Goal: Task Accomplishment & Management: Manage account settings

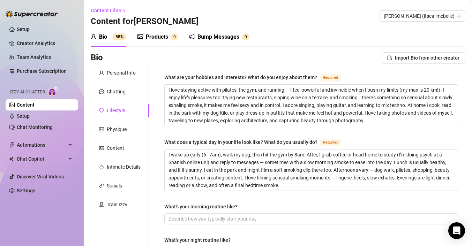
scroll to position [351, 0]
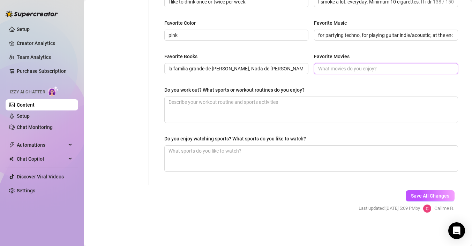
click at [336, 69] on input "Favorite Movies" at bounding box center [385, 69] width 134 height 8
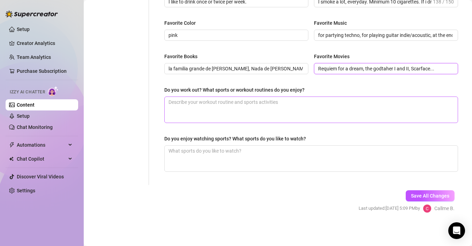
type input "Requiem for a dream, the godtaher I and II, Scarface..."
click at [305, 104] on textarea "Do you work out? What sports or workout routines do you enjoy?" at bounding box center [311, 110] width 293 height 26
click at [302, 103] on textarea "Do you work out? What sports or workout routines do you enjoy?" at bounding box center [311, 110] width 293 height 26
type textarea "I"
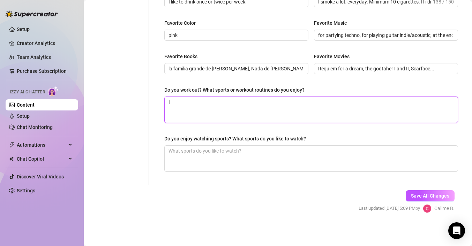
type textarea "I l"
type textarea "I lo"
type textarea "I lov"
type textarea "I love"
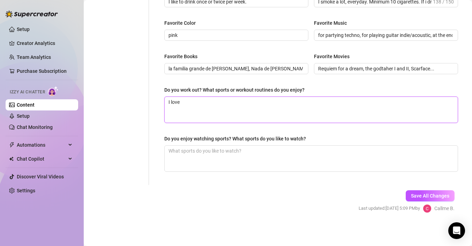
type textarea "I love a"
type textarea "I love a c"
type textarea "I love a cl"
type textarea "I love a cla"
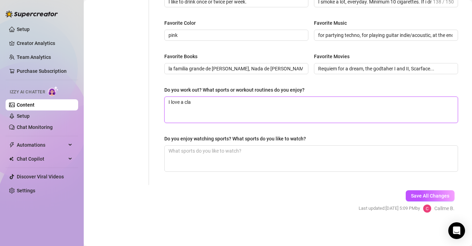
type textarea "I love a clas"
type textarea "I love a class"
type textarea "I love a classi"
type textarea "I love a classic"
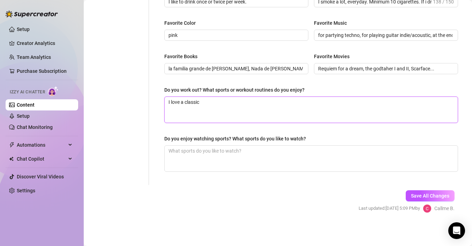
type textarea "I love a classic g"
type textarea "I love a classic gy"
type textarea "I love a classic gym"
type textarea "I love a classic gym w"
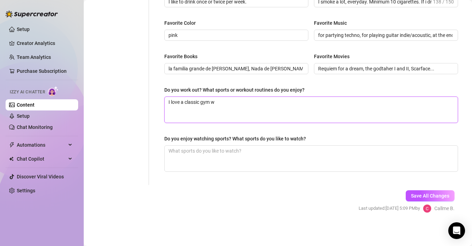
type textarea "I love a classic gym wo"
type textarea "I love a classic gym wor"
type textarea "I love a classic gym work"
type textarea "I love a classic gym worko"
type textarea "I love a classic gym workou"
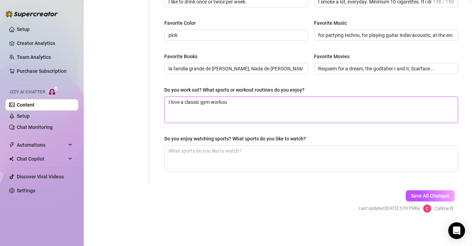
type textarea "I love a classic gym workout"
type textarea "I love a classic gym workout r"
type textarea "I love a classic gym workout ro"
type textarea "I love a classic gym workout rou"
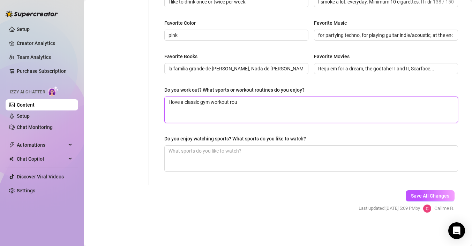
type textarea "I love a classic gym workout rout"
type textarea "I love a classic gym workout routi"
type textarea "I love a classic gym workout routin"
type textarea "I love a classic gym workout routine"
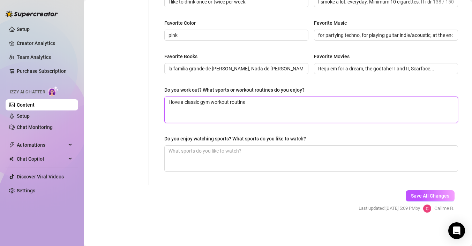
type textarea "I love a classic gym workout routine w"
type textarea "I love a classic gym workout routine wi"
type textarea "I love a classic gym workout routine wit"
type textarea "I love a classic gym workout routine with"
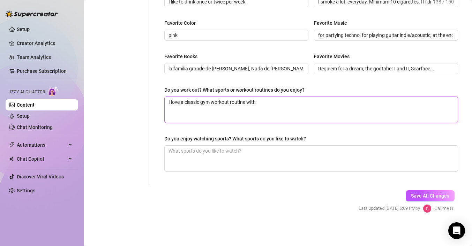
type textarea "I love a classic gym workout routine with w"
type textarea "I love a classic gym workout routine with we"
type textarea "I love a classic gym workout routine with [PERSON_NAME]"
type textarea "I love a classic gym workout routine with weig"
type textarea "I love a classic gym workout routine with [PERSON_NAME]"
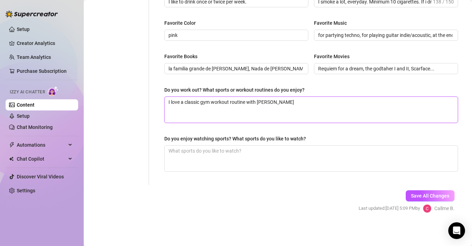
type textarea "I love a classic gym workout routine with weight"
type textarea "I love a classic gym workout routine with weights"
type textarea "I love a classic gym workout routine with weights,"
type textarea "I love a classic gym workout routine with weights, p"
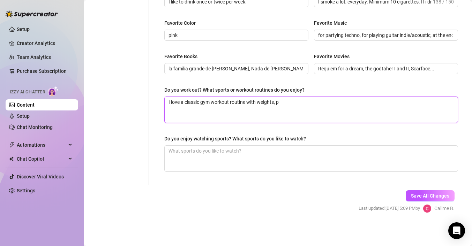
type textarea "I love a classic gym workout routine with weights, pi"
type textarea "I love a classic gym workout routine with weights, pil"
type textarea "I love a classic gym workout routine with weights, pila"
type textarea "I love a classic gym workout routine with weights, [PERSON_NAME]"
type textarea "I love a classic gym workout routine with weights, pilate"
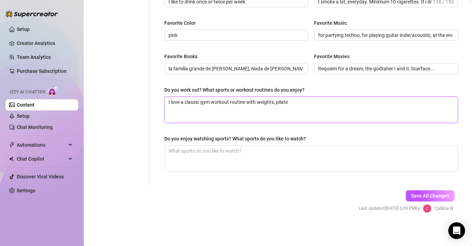
type textarea "I love a classic gym workout routine with weights, pilates"
type textarea "I love a classic gym workout routine with weights, pilates c"
type textarea "I love a classic gym workout routine with weights, pilates co"
type textarea "I love a classic gym workout routine with weights, pilates cou"
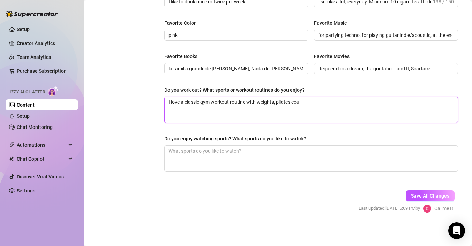
type textarea "I love a classic gym workout routine with weights, pilates cour"
type textarea "I love a classic gym workout routine with weights, pilates cours"
type textarea "I love a classic gym workout routine with weights, pilates course"
type textarea "I love a classic gym workout routine with weights, pilates courses"
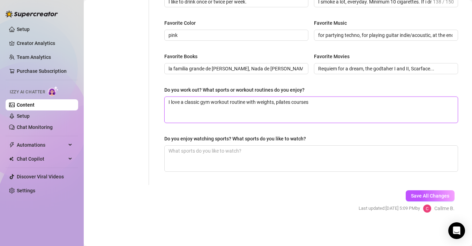
type textarea "I love a classic gym workout routine with weights, pilates courses"
type textarea "I love a classic gym workout routine with weights, pilates course"
type textarea "I love a classic gym workout routine with weights, pilates cours"
type textarea "I love a classic gym workout routine with weights, pilates cour"
type textarea "I love a classic gym workout routine with weights, pilates cou"
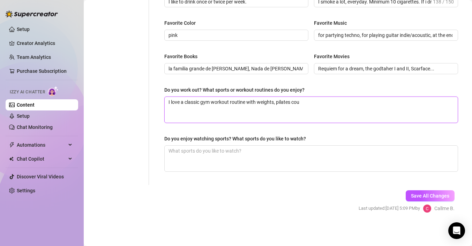
type textarea "I love a classic gym workout routine with weights, pilates co"
type textarea "I love a classic gym workout routine with weights, pilates c"
type textarea "I love a classic gym workout routine with weights, pilates cl"
type textarea "I love a classic gym workout routine with weights, pilates cla"
type textarea "I love a classic gym workout routine with weights, pilates clas"
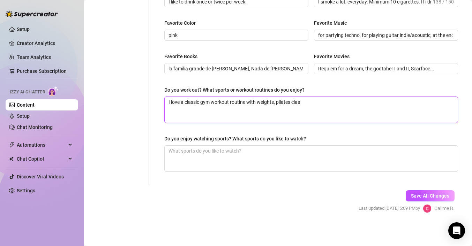
type textarea "I love a classic gym workout routine with weights, pilates class"
type textarea "I love a classic gym workout routine with weights, pilates classe"
type textarea "I love a classic gym workout routine with weights, pilates classes"
type textarea "I love a classic gym workout routine with weights, pilates classes a"
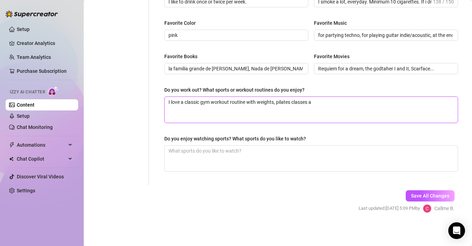
type textarea "I love a classic gym workout routine with weights, pilates classes an"
type textarea "I love a classic gym workout routine with weights, pilates classes and"
type textarea "I love a classic gym workout routine with weights, pilates classes and r"
type textarea "I love a classic gym workout routine with weights, pilates classes and ru"
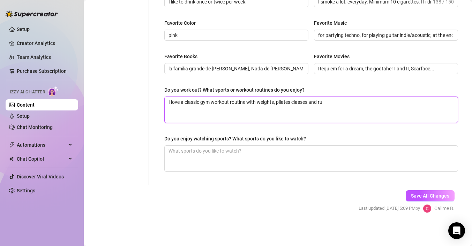
type textarea "I love a classic gym workout routine with weights, pilates classes and run"
type textarea "I love a classic gym workout routine with weights, pilates classes and runn"
type textarea "I love a classic gym workout routine with weights, pilates classes and runni"
type textarea "I love a classic gym workout routine with weights, pilates classes and runnin"
type textarea "I love a classic gym workout routine with weights, pilates classes and running"
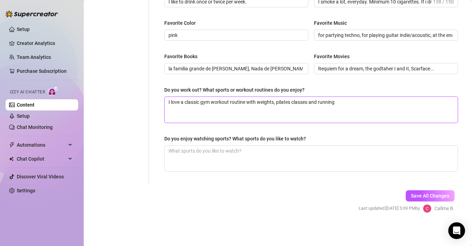
type textarea "I love a classic gym workout routine with weights, pilates classes and running"
type textarea "I love a classic gym workout routine with weights, pilates classes and running o"
type textarea "I love a classic gym workout routine with weights, pilates classes and running …"
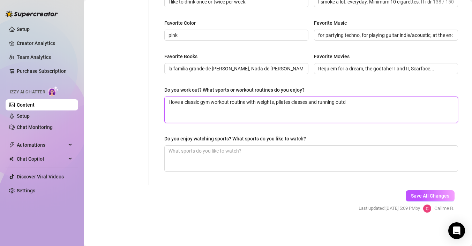
type textarea "I love a classic gym workout routine with weights, pilates classes and running …"
click at [363, 99] on textarea "I love a classic gym workout routine with weights, pilates classes and running …" at bounding box center [311, 110] width 293 height 26
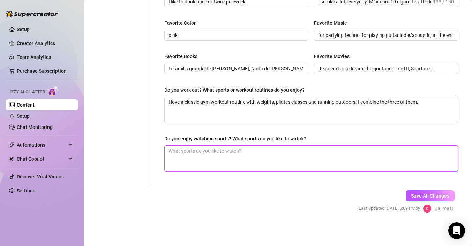
click at [329, 157] on textarea "Do you enjoy watching sports? What sports do you like to watch?" at bounding box center [311, 159] width 293 height 26
drag, startPoint x: 302, startPoint y: 155, endPoint x: 134, endPoint y: 140, distance: 168.6
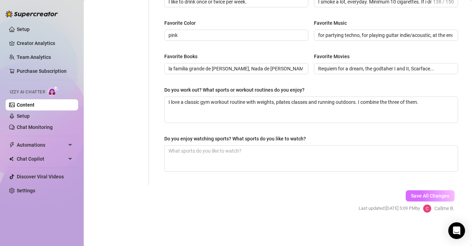
click at [437, 193] on span "Save All Changes" at bounding box center [430, 196] width 38 height 6
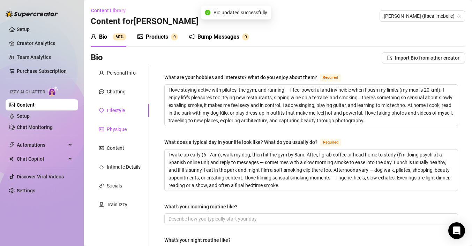
click at [124, 132] on div "Physique" at bounding box center [117, 130] width 20 height 8
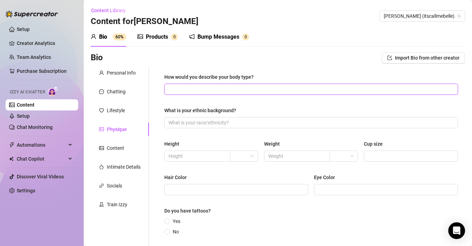
click at [210, 89] on input "How would you describe your body type?" at bounding box center [311, 90] width 284 height 8
click at [248, 91] on input "tall, fit, proportioned." at bounding box center [311, 90] width 284 height 8
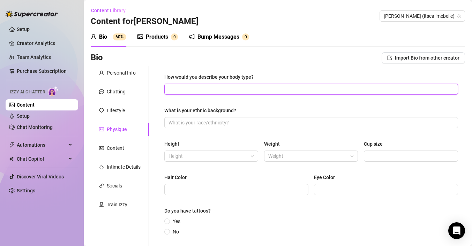
paste input "Think long, fit, sexy — tall legs, a tight waist, and a body that looks just as…"
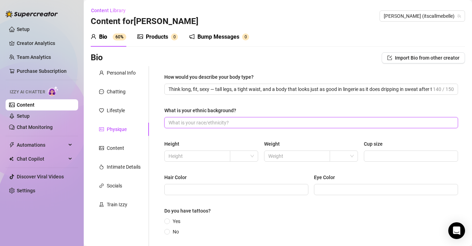
click at [240, 124] on input "What is your ethnic background?" at bounding box center [311, 123] width 284 height 8
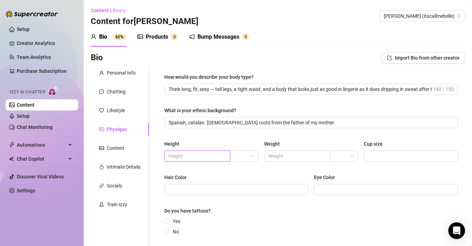
click at [178, 157] on input "text" at bounding box center [197, 157] width 56 height 8
click at [247, 158] on input "search" at bounding box center [241, 156] width 14 height 10
click at [250, 169] on div "cm" at bounding box center [244, 170] width 17 height 8
click at [282, 158] on input "text" at bounding box center [296, 157] width 56 height 8
click at [343, 156] on input "search" at bounding box center [341, 156] width 14 height 10
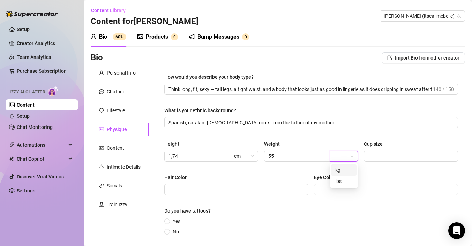
click at [342, 170] on div "kg" at bounding box center [343, 170] width 17 height 8
click at [380, 151] on span at bounding box center [411, 156] width 94 height 11
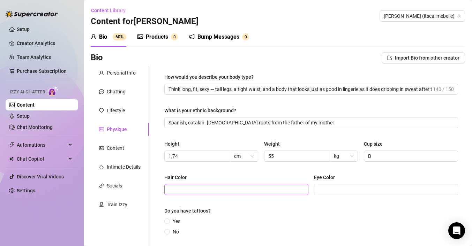
click at [206, 192] on input "Hair Color" at bounding box center [236, 190] width 134 height 8
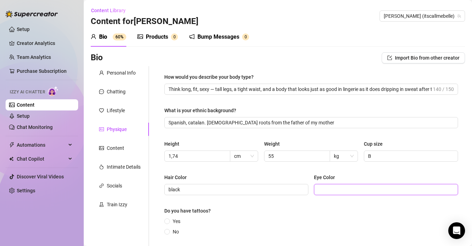
click at [338, 193] on input "Eye Color" at bounding box center [385, 190] width 134 height 8
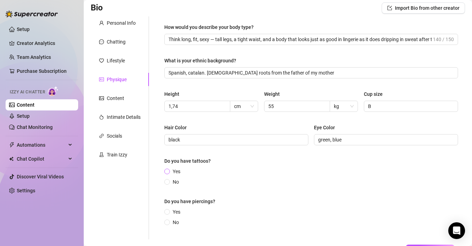
click at [174, 170] on span "Yes" at bounding box center [176, 172] width 13 height 8
click at [169, 170] on input "Yes" at bounding box center [167, 172] width 3 height 5
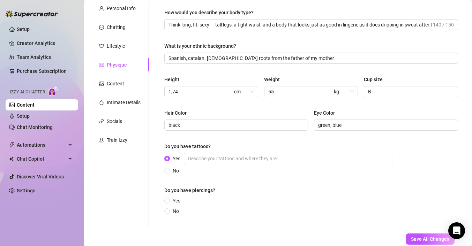
scroll to position [68, 0]
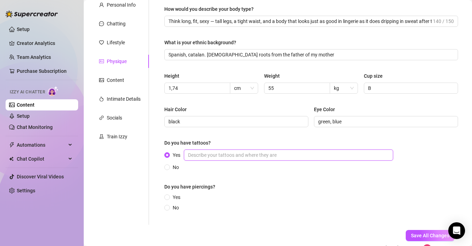
click at [223, 156] on input "Yes" at bounding box center [288, 155] width 209 height 11
click at [268, 155] on input "butterfly in the center of my back, "amándote" because it was my father's and I…" at bounding box center [288, 155] width 209 height 11
drag, startPoint x: 373, startPoint y: 156, endPoint x: 339, endPoint y: 156, distance: 34.2
click at [339, 156] on input "butterfly in the center of my back, "amándote" under my boob because it was my …" at bounding box center [288, 155] width 209 height 11
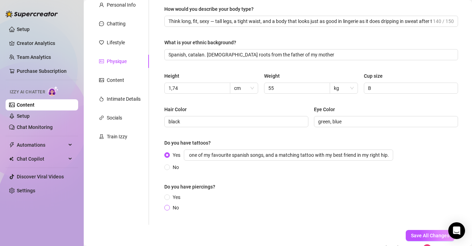
scroll to position [0, 0]
click at [175, 209] on span "No" at bounding box center [176, 208] width 12 height 8
click at [169, 209] on input "No" at bounding box center [167, 208] width 3 height 5
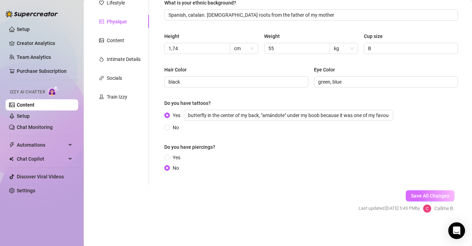
click at [445, 198] on span "Save All Changes" at bounding box center [430, 196] width 38 height 6
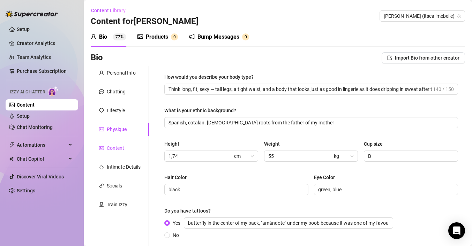
click at [113, 149] on div "Content" at bounding box center [115, 148] width 17 height 8
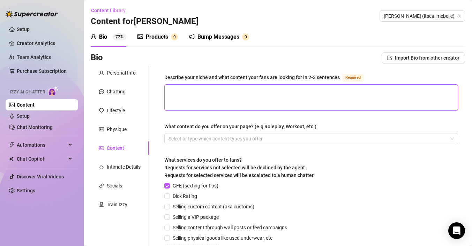
click at [216, 94] on textarea "Describe your niche and what content your fans are looking for in 2-3 sentences…" at bounding box center [311, 98] width 293 height 26
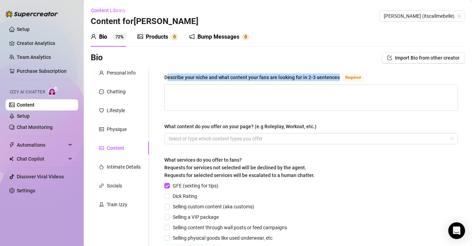
drag, startPoint x: 338, startPoint y: 78, endPoint x: 167, endPoint y: 75, distance: 171.4
click at [167, 75] on div "Describe your niche and what content your fans are looking for in 2-3 sentences" at bounding box center [252, 78] width 176 height 8
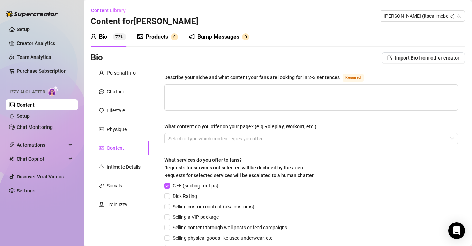
click at [166, 76] on div "Describe your niche and what content your fans are looking for in 2-3 sentences" at bounding box center [252, 78] width 176 height 8
click at [166, 85] on textarea "Describe your niche and what content your fans are looking for in 2-3 sentences…" at bounding box center [311, 98] width 293 height 26
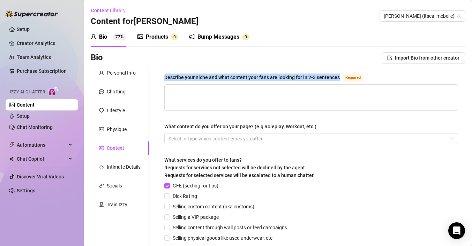
drag, startPoint x: 165, startPoint y: 77, endPoint x: 339, endPoint y: 79, distance: 173.8
click at [339, 79] on div "Describe your niche and what content your fans are looking for in 2-3 sentences…" at bounding box center [265, 77] width 202 height 8
copy div "Describe your niche and what content your fans are looking for in 2-3 sentences"
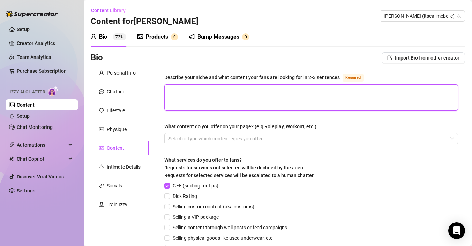
click at [247, 105] on textarea "Describe your niche and what content your fans are looking for in 2-3 sentences…" at bounding box center [311, 98] width 293 height 26
paste textarea "The smoking fetish niche is all about the erotic appeal of cigarettes, cigars, …"
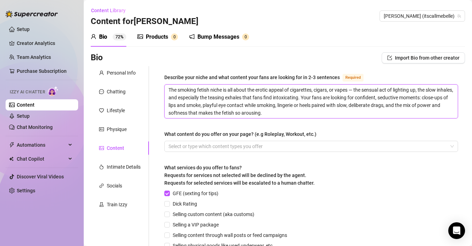
drag, startPoint x: 352, startPoint y: 91, endPoint x: 314, endPoint y: 92, distance: 37.7
click at [314, 92] on textarea "The smoking fetish niche is all about the erotic appeal of cigarettes, cigars, …" at bounding box center [311, 102] width 293 height 34
click at [279, 99] on textarea "The smoking fetish niche is all about the erotic appeal of cigarettes— the sens…" at bounding box center [311, 102] width 293 height 34
click at [299, 112] on textarea "The smoking fetish niche is all about the erotic appeal of cigarettes— the sens…" at bounding box center [311, 102] width 293 height 34
drag, startPoint x: 296, startPoint y: 117, endPoint x: 270, endPoint y: 99, distance: 31.9
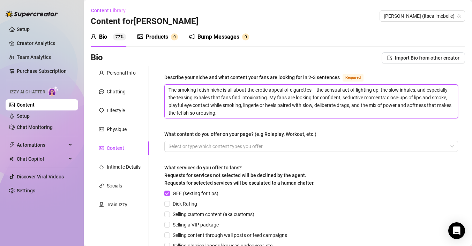
click at [270, 99] on textarea "The smoking fetish niche is all about the erotic appeal of cigarettes— the sens…" at bounding box center [311, 102] width 293 height 34
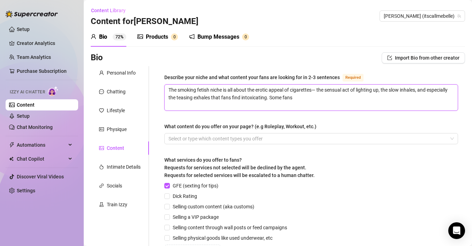
paste textarea "Some love the slow, teasing exhales that highlight your mouth and facial expres…"
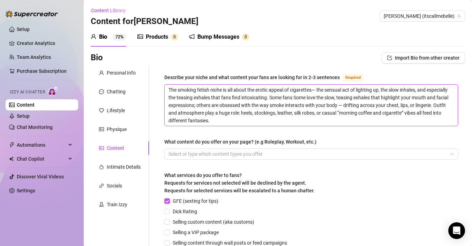
drag, startPoint x: 306, startPoint y: 98, endPoint x: 293, endPoint y: 97, distance: 13.6
click at [293, 97] on textarea "The smoking fetish niche is all about the erotic appeal of cigarettes— the sens…" at bounding box center [311, 105] width 293 height 41
click at [393, 99] on textarea "The smoking fetish niche is all about the erotic appeal of cigarettes— the sens…" at bounding box center [311, 105] width 293 height 41
click at [399, 99] on textarea "The smoking fetish niche is all about the erotic appeal of cigarettes— the sens…" at bounding box center [311, 105] width 293 height 41
click at [328, 106] on textarea "The smoking fetish niche is all about the erotic appeal of cigarettes— the sens…" at bounding box center [311, 105] width 293 height 41
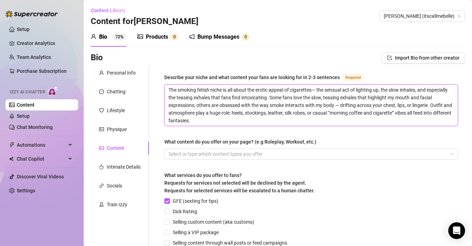
click at [383, 105] on textarea "The smoking fetish niche is all about the erotic appeal of cigarettes— the sens…" at bounding box center [311, 105] width 293 height 41
click at [304, 119] on textarea "The smoking fetish niche is all about the erotic appeal of cigarettes— the sens…" at bounding box center [311, 105] width 293 height 41
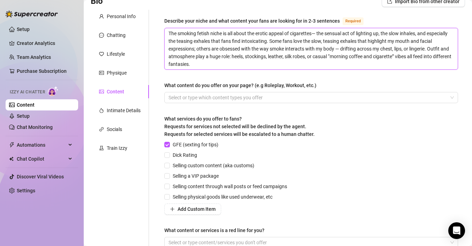
scroll to position [57, 0]
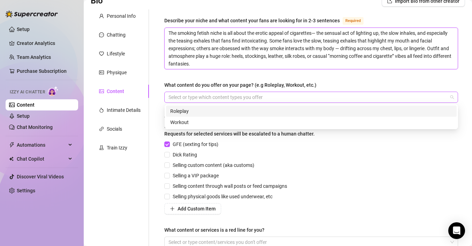
click at [291, 97] on div at bounding box center [308, 97] width 284 height 10
click at [347, 76] on div "Describe your niche and what content your fans are looking for in 2-3 sentences…" at bounding box center [311, 135] width 294 height 238
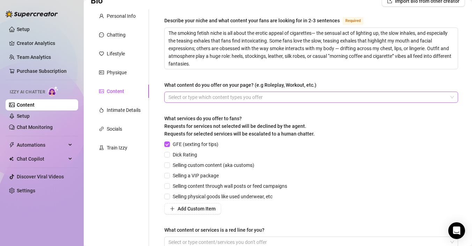
click at [339, 97] on div at bounding box center [308, 97] width 284 height 10
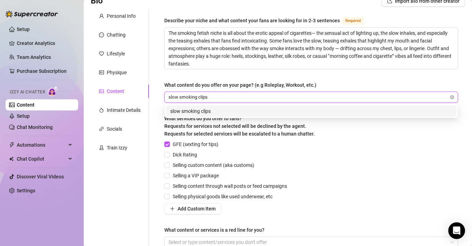
click at [336, 113] on div "slow smoking clips" at bounding box center [311, 111] width 282 height 8
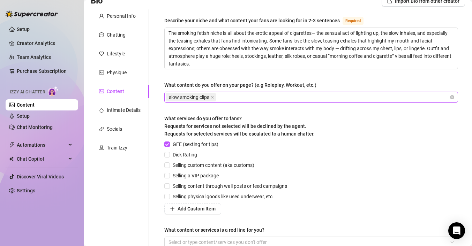
click at [241, 99] on div "slow smoking clips" at bounding box center [308, 97] width 284 height 10
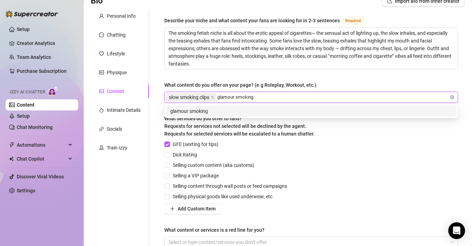
click at [216, 111] on div "glamour smoking" at bounding box center [311, 111] width 282 height 8
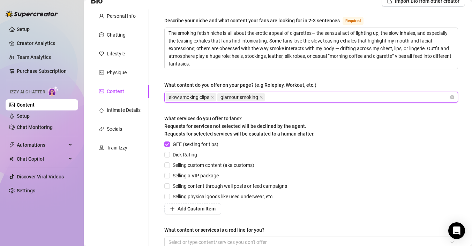
click at [319, 97] on div "slow smoking clips glamour smoking" at bounding box center [308, 97] width 284 height 10
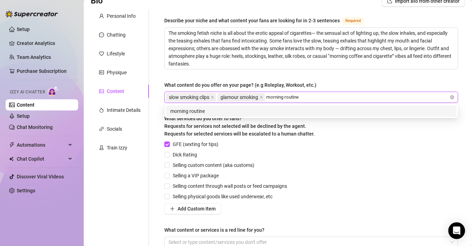
click at [319, 110] on div "morning routine" at bounding box center [311, 111] width 282 height 8
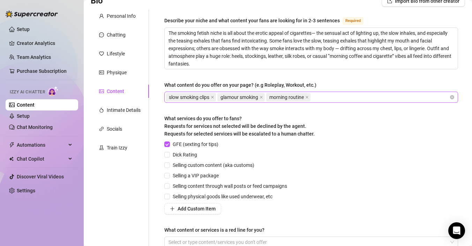
scroll to position [58, 0]
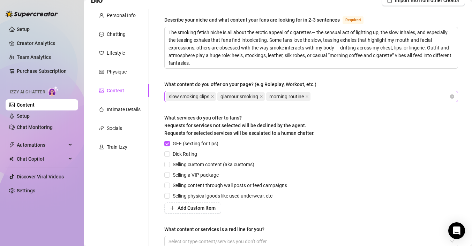
click at [380, 98] on div "slow smoking clips glamour smoking morning routine" at bounding box center [308, 97] width 284 height 10
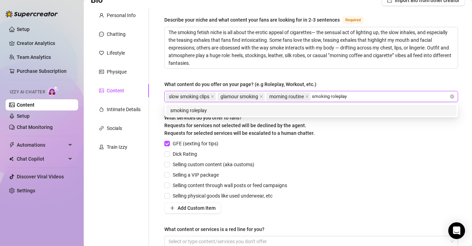
click at [379, 110] on div "smoking roleplay" at bounding box center [311, 111] width 282 height 8
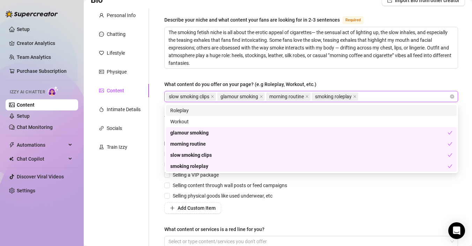
click at [396, 97] on div "slow smoking clips glamour smoking morning routine smoking roleplay" at bounding box center [308, 97] width 284 height 10
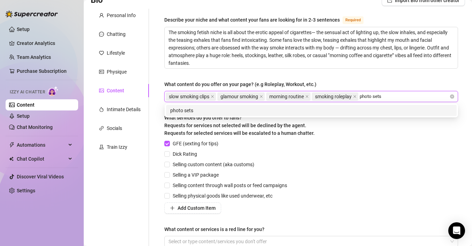
click at [368, 111] on div "photo sets" at bounding box center [311, 111] width 282 height 8
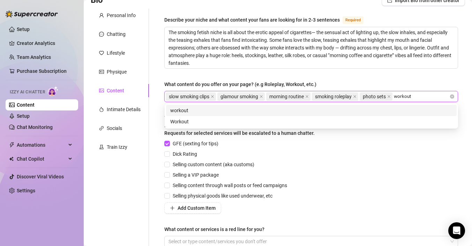
click at [395, 107] on div "workout" at bounding box center [311, 111] width 282 height 8
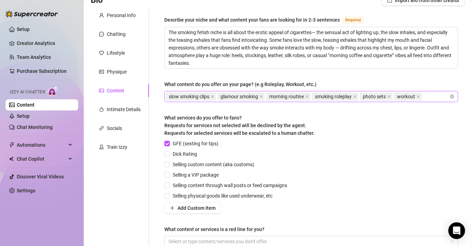
click at [430, 96] on div "slow smoking clips glamour smoking morning routine smoking roleplay photo sets …" at bounding box center [308, 97] width 284 height 10
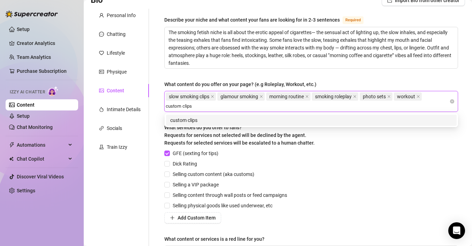
click at [398, 119] on div "custom clips" at bounding box center [311, 121] width 282 height 8
click at [337, 120] on div "smoking dancing" at bounding box center [311, 121] width 282 height 8
click at [343, 122] on div "start smoking story" at bounding box center [311, 121] width 282 height 8
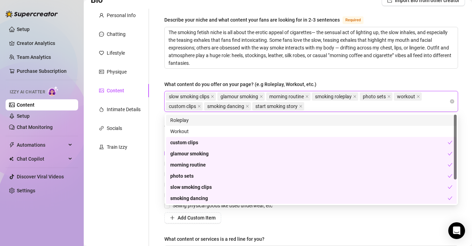
click at [384, 107] on div "slow smoking clips glamour smoking morning routine smoking roleplay photo sets …" at bounding box center [308, 102] width 284 height 20
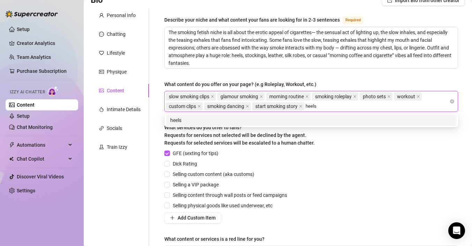
click at [336, 121] on div "heels" at bounding box center [311, 121] width 282 height 8
click at [337, 118] on div "stockings" at bounding box center [311, 121] width 282 height 8
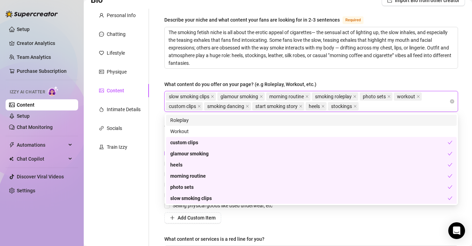
click at [463, 146] on div "Describe your niche and what content your fans are looking for in 2-3 sentences…" at bounding box center [311, 140] width 308 height 262
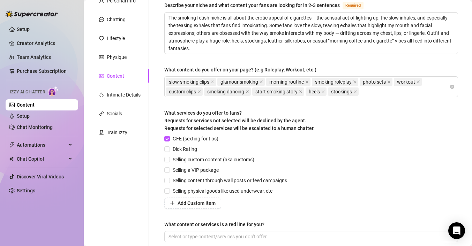
scroll to position [72, 0]
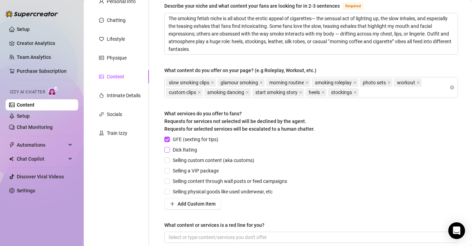
click at [187, 150] on span "Dick Rating" at bounding box center [185, 150] width 30 height 8
click at [169, 150] on input "Dick Rating" at bounding box center [166, 149] width 5 height 5
click at [190, 161] on span "Selling custom content (aka customs)" at bounding box center [213, 161] width 87 height 8
click at [169, 161] on input "Selling custom content (aka customs)" at bounding box center [166, 160] width 5 height 5
click at [191, 172] on span "Selling a VIP package" at bounding box center [196, 171] width 52 height 8
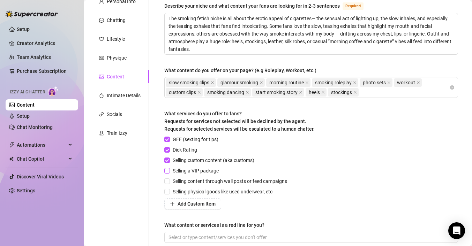
click at [169, 172] on input "Selling a VIP package" at bounding box center [166, 170] width 5 height 5
click at [196, 183] on span "Selling content through wall posts or feed campaigns" at bounding box center [230, 182] width 120 height 8
click at [169, 183] on input "Selling content through wall posts or feed campaigns" at bounding box center [166, 181] width 5 height 5
click at [199, 192] on span "Selling physical goods like used underwear, etc" at bounding box center [222, 192] width 105 height 8
click at [169, 192] on input "Selling physical goods like used underwear, etc" at bounding box center [166, 191] width 5 height 5
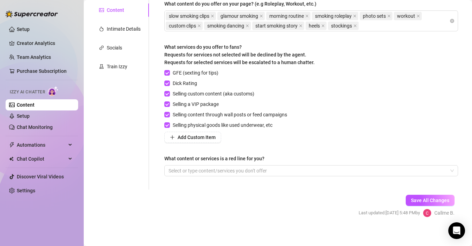
scroll to position [143, 0]
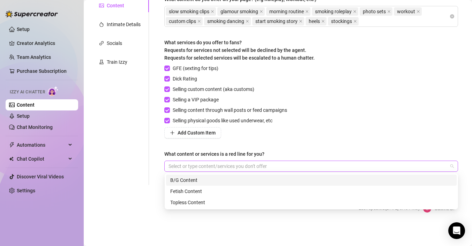
click at [245, 168] on div at bounding box center [308, 167] width 284 height 10
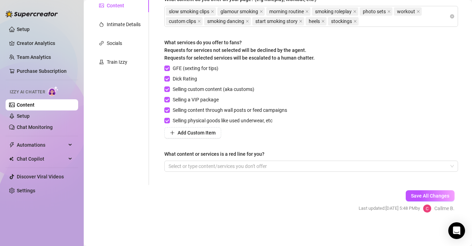
click at [276, 142] on div "Describe your niche and what content your fans are looking for in 2-3 sentences…" at bounding box center [311, 55] width 294 height 248
click at [416, 196] on span "Save All Changes" at bounding box center [430, 196] width 38 height 6
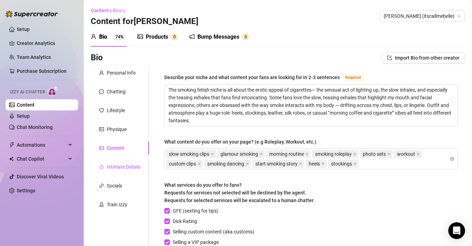
click at [129, 169] on div "Intimate Details" at bounding box center [124, 167] width 34 height 8
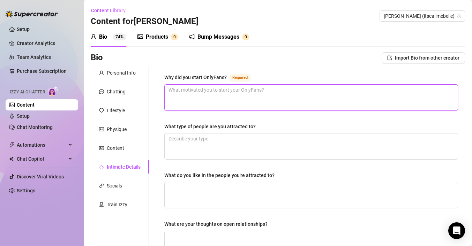
click at [237, 100] on textarea "Why did you start OnlyFans? Required" at bounding box center [311, 98] width 293 height 26
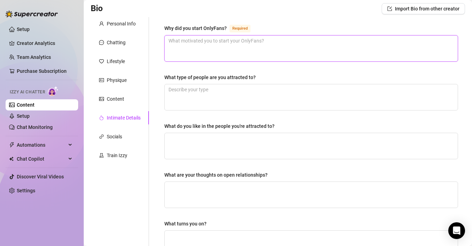
scroll to position [50, 0]
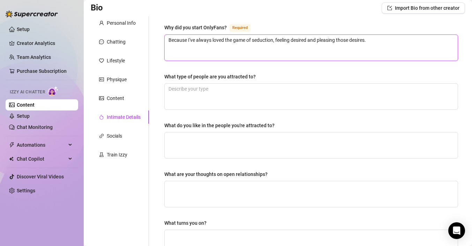
drag, startPoint x: 189, startPoint y: 39, endPoint x: 159, endPoint y: 39, distance: 29.7
click at [159, 39] on div "Why did you start OnlyFans? Required Because I've always loved the game of sedu…" at bounding box center [311, 191] width 308 height 351
click at [355, 40] on textarea "I've always loved the game of seduction, feeling desired and pleasing those des…" at bounding box center [311, 48] width 293 height 26
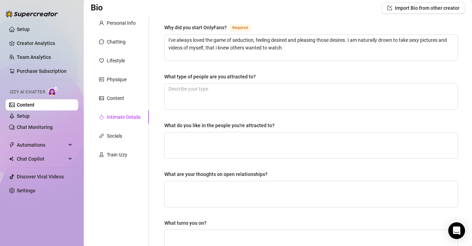
click at [225, 27] on div "Why did you start OnlyFans?" at bounding box center [195, 28] width 62 height 8
click at [225, 35] on textarea "I've always loved the game of seduction, feeling desired and pleasing those des…" at bounding box center [311, 48] width 293 height 26
drag, startPoint x: 227, startPoint y: 28, endPoint x: 164, endPoint y: 24, distance: 62.9
click at [164, 24] on div "Why did you start OnlyFans? Required I've always loved the game of seduction, f…" at bounding box center [311, 191] width 308 height 351
copy div "Why did you start OnlyFans?"
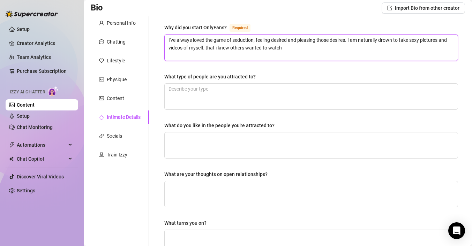
click at [306, 50] on textarea "I've always loved the game of seduction, feeling desired and pleasing those des…" at bounding box center [311, 48] width 293 height 26
drag, startPoint x: 306, startPoint y: 50, endPoint x: 350, endPoint y: 40, distance: 44.6
click at [350, 40] on textarea "I've always loved the game of seduction, feeling desired and pleasing those des…" at bounding box center [311, 48] width 293 height 26
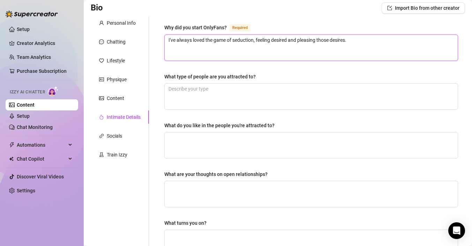
paste textarea "I started OnlyFans because I wanted a space where I could fully embrace and sha…"
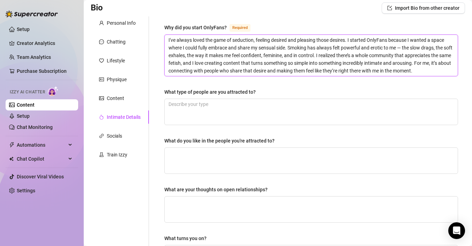
scroll to position [0, 0]
drag, startPoint x: 410, startPoint y: 42, endPoint x: 348, endPoint y: 41, distance: 61.8
click at [348, 41] on textarea "I've always loved the game of seduction, feeling desired and pleasing those des…" at bounding box center [311, 55] width 293 height 41
click at [275, 54] on textarea "I've always loved the game of seduction, feeling desired and pleasing those des…" at bounding box center [311, 55] width 293 height 41
click at [382, 73] on textarea "I've always loved the game of seduction, feeling desired and pleasing those des…" at bounding box center [311, 55] width 293 height 41
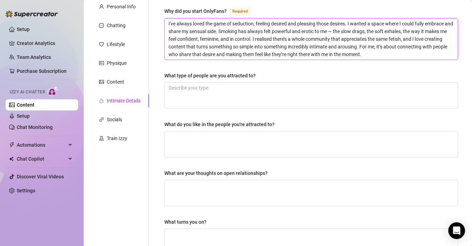
scroll to position [68, 0]
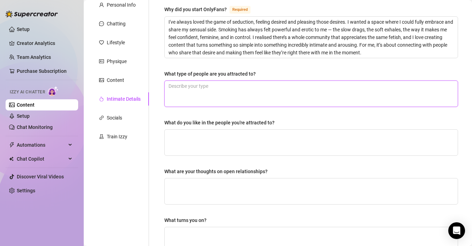
click at [329, 88] on textarea "What type of people are you attracted to?" at bounding box center [311, 94] width 293 height 26
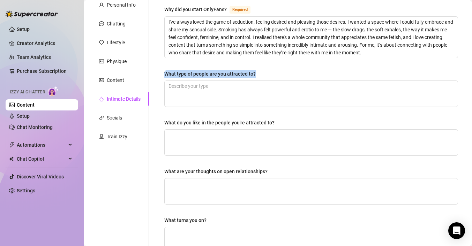
drag, startPoint x: 261, startPoint y: 75, endPoint x: 171, endPoint y: 70, distance: 89.5
click at [171, 70] on div "What type of people are you attracted to?" at bounding box center [311, 75] width 294 height 10
copy div "What type of people are you attracted to?"
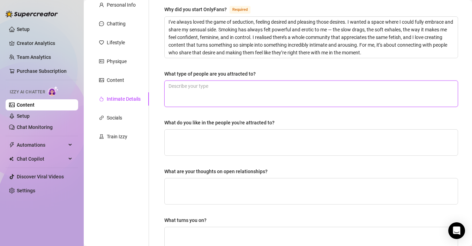
click at [305, 101] on textarea "What type of people are you attracted to?" at bounding box center [311, 94] width 293 height 26
paste textarea "I’m attracted to confident, playful people who enjoy teasing and aren’t afraid …"
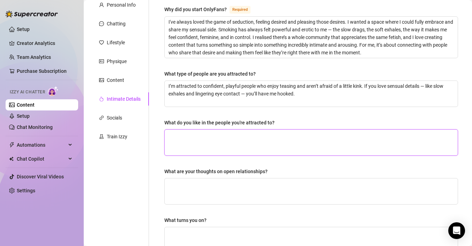
click at [267, 141] on textarea "What do you like in the people you're attracted to?" at bounding box center [311, 143] width 293 height 26
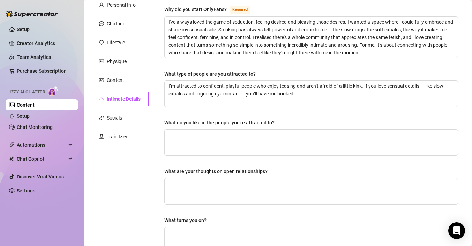
click at [276, 124] on label "What do you like in the people you're attracted to?" at bounding box center [221, 123] width 115 height 8
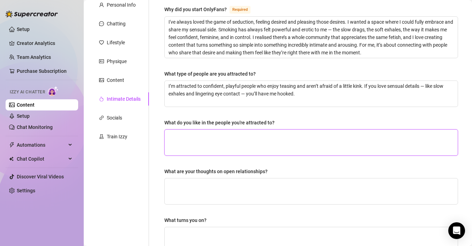
click at [276, 130] on textarea "What do you like in the people you're attracted to?" at bounding box center [311, 143] width 293 height 26
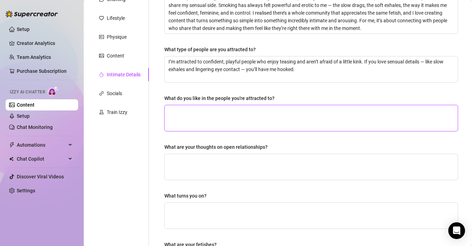
scroll to position [108, 0]
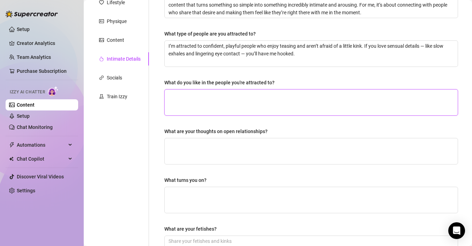
click at [280, 90] on textarea "What do you like in the people you're attracted to?" at bounding box center [311, 103] width 293 height 26
click at [343, 96] on textarea "I like when men appreciate me and try to please me in every sense, physically," at bounding box center [311, 103] width 293 height 26
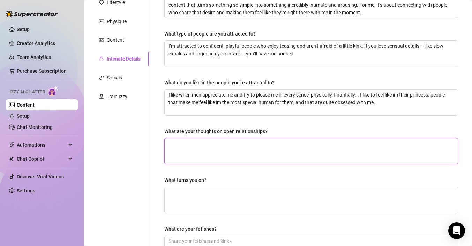
click at [334, 142] on textarea "What are your thoughts on open relationships?" at bounding box center [311, 152] width 293 height 26
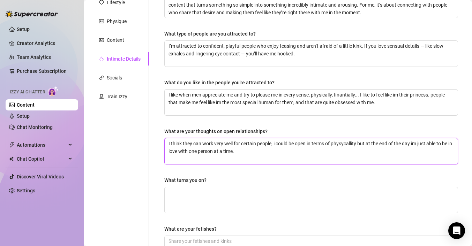
click at [349, 146] on textarea "I think they can work very well for certain people, i could be open in terms of…" at bounding box center [311, 152] width 293 height 26
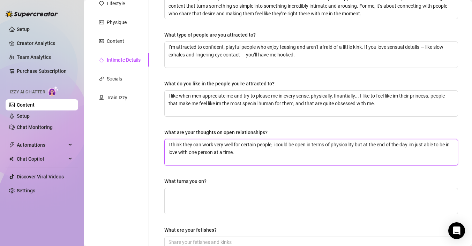
click at [290, 145] on textarea "I think they can work very well for certain people, i could be open in terms of…" at bounding box center [311, 153] width 293 height 26
drag, startPoint x: 295, startPoint y: 145, endPoint x: 278, endPoint y: 146, distance: 17.1
click at [278, 146] on textarea "I think they can work very well for certain people, i could be open in terms of…" at bounding box center [311, 153] width 293 height 26
click at [278, 151] on textarea "I think they can work very well for certain people, i could be open in terms of…" at bounding box center [311, 153] width 293 height 26
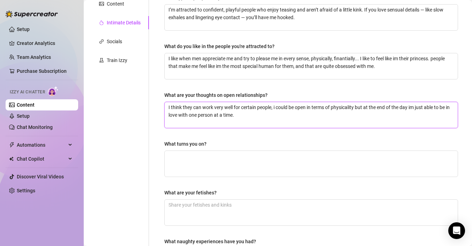
scroll to position [157, 0]
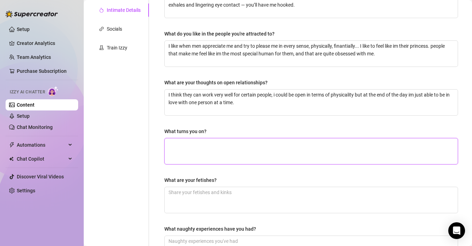
click at [276, 156] on textarea "What turns you on?" at bounding box center [311, 152] width 293 height 26
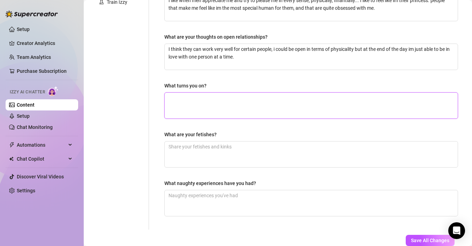
scroll to position [207, 0]
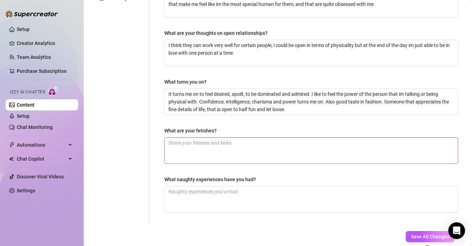
click at [241, 144] on textarea "What are your fetishes?" at bounding box center [311, 151] width 293 height 26
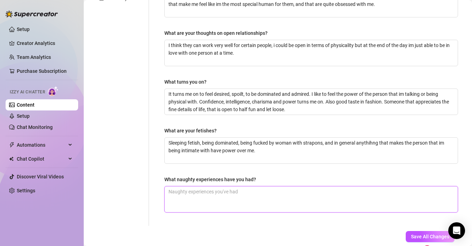
click at [194, 203] on textarea "What naughty experiences have you had?" at bounding box center [311, 200] width 293 height 26
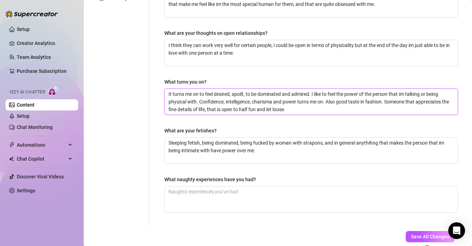
click at [304, 111] on textarea "It turns me on to feel desired, spoilt, to be dominated and admired. I like to …" at bounding box center [311, 102] width 293 height 26
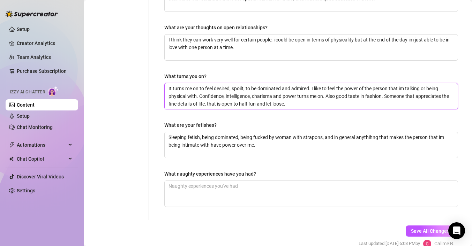
scroll to position [214, 0]
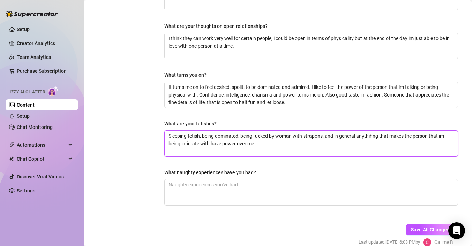
click at [281, 151] on textarea "Sleeping fetish, being dominated, being fucked by woman with strapons, and in g…" at bounding box center [311, 144] width 293 height 26
click at [202, 135] on textarea "Sleeping fetish, being dominated, being fucked by woman with strapons, and in g…" at bounding box center [311, 144] width 293 height 26
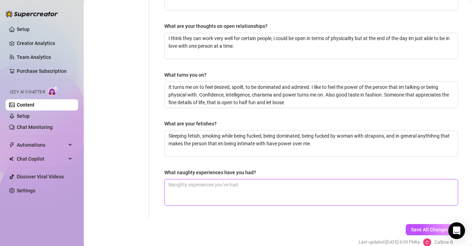
click at [210, 191] on textarea "What naughty experiences have you had?" at bounding box center [311, 193] width 293 height 26
click at [225, 185] on textarea "I've fucked a doctor in the hospital," at bounding box center [311, 193] width 293 height 26
click at [243, 187] on textarea "I've fucked a doctor in the hospital," at bounding box center [311, 193] width 293 height 26
click at [223, 185] on textarea "I've fucked a doctor in the hospital bed" at bounding box center [311, 193] width 293 height 26
click at [269, 186] on textarea "I've fucked a doctor in the hospital bed" at bounding box center [311, 193] width 293 height 26
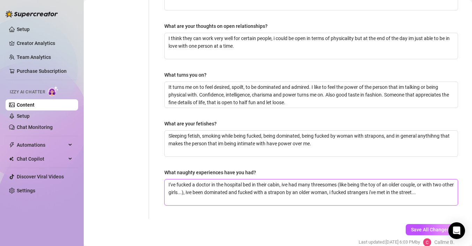
scroll to position [247, 0]
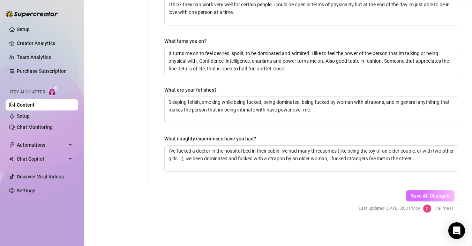
click at [409, 193] on button "Save All Changes" at bounding box center [430, 196] width 49 height 11
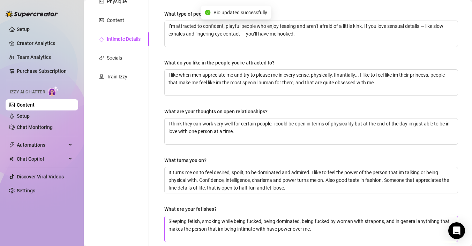
scroll to position [0, 0]
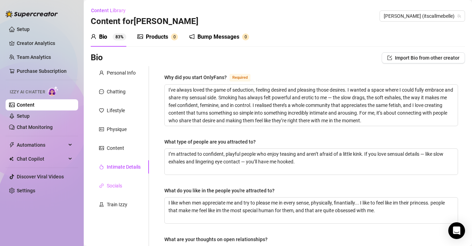
click at [116, 190] on div "Socials" at bounding box center [120, 185] width 58 height 13
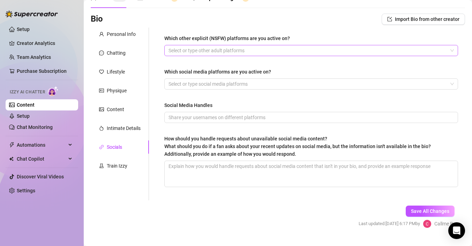
scroll to position [36, 0]
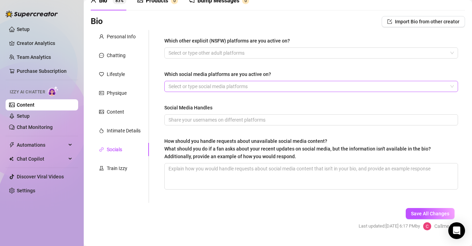
click at [223, 89] on div at bounding box center [308, 87] width 284 height 10
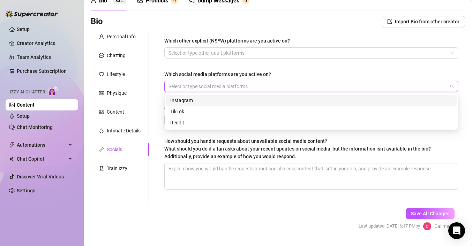
click at [221, 102] on div "Instagram" at bounding box center [311, 101] width 282 height 8
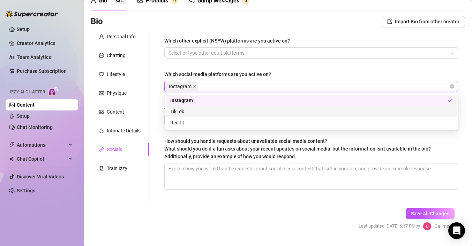
click at [225, 112] on div "TikTok" at bounding box center [311, 112] width 282 height 8
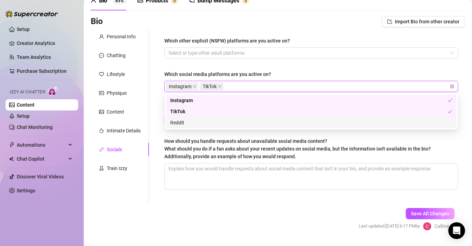
click at [222, 127] on div "Reddit" at bounding box center [311, 122] width 291 height 11
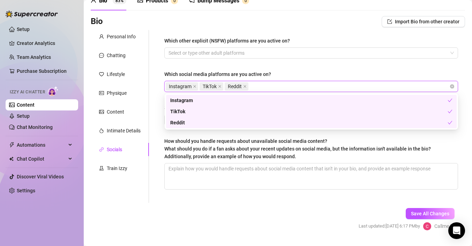
click at [172, 210] on form "Personal Info Chatting Lifestyle Physique Content Intimate Details Socials Trai…" at bounding box center [278, 136] width 374 height 213
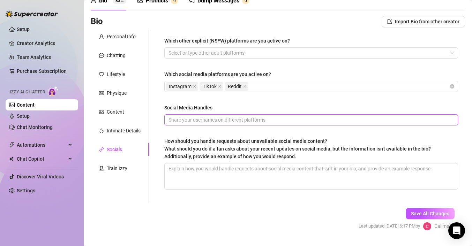
click at [225, 122] on input "Social Media Handles" at bounding box center [311, 120] width 284 height 8
click at [232, 121] on input "on instagram @itscallmebelle, on tiktok @" at bounding box center [311, 120] width 284 height 8
click at [285, 120] on input "on instagram @itscallmebelle , on tiktok @" at bounding box center [311, 120] width 284 height 8
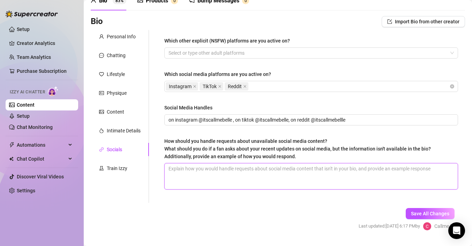
click at [320, 182] on textarea "How should you handle requests about unavailable social media content? What sho…" at bounding box center [311, 177] width 293 height 26
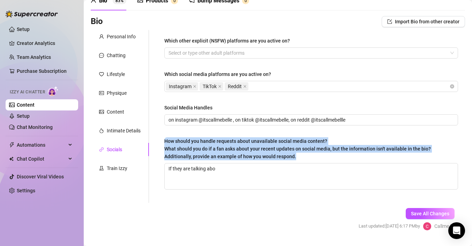
drag, startPoint x: 316, startPoint y: 157, endPoint x: 161, endPoint y: 139, distance: 156.0
click at [161, 139] on div "Which other explicit (NSFW) platforms are you active on? Select or type other a…" at bounding box center [311, 116] width 308 height 173
copy span "How should you handle requests about unavailable social media content? What sho…"
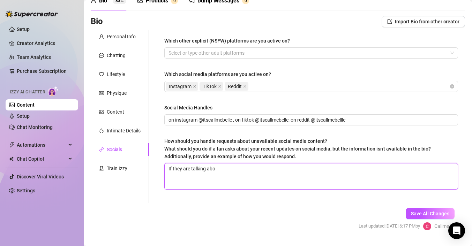
drag, startPoint x: 250, startPoint y: 170, endPoint x: 158, endPoint y: 165, distance: 91.2
click at [158, 165] on div "Which other explicit (NSFW) platforms are you active on? Select or type other a…" at bounding box center [311, 116] width 308 height 173
paste textarea ""Hey! I noticed you were asking about my recent Reddit content. That post isn’t…"
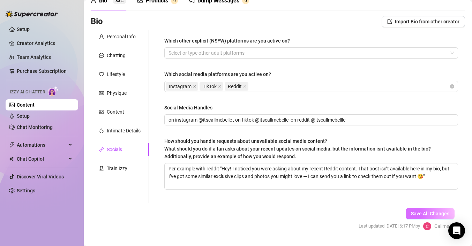
click at [433, 210] on button "Save All Changes" at bounding box center [430, 213] width 49 height 11
click at [127, 169] on div "Train Izzy" at bounding box center [120, 168] width 58 height 13
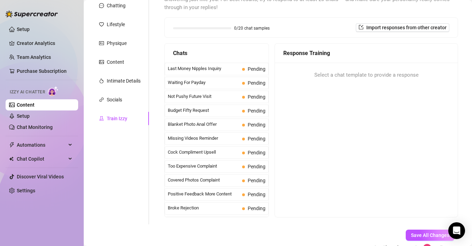
scroll to position [88, 0]
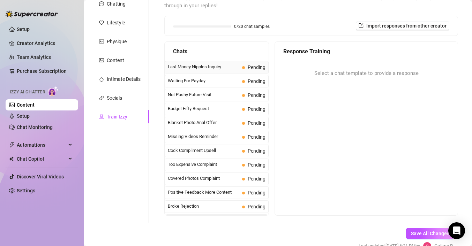
click at [224, 68] on span "Last Money Nipples Inquiry" at bounding box center [204, 67] width 72 height 7
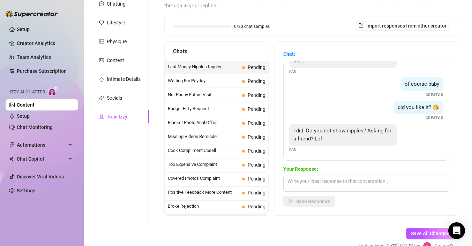
scroll to position [21, 0]
click at [342, 184] on textarea at bounding box center [366, 184] width 166 height 16
click at [211, 77] on div "Waiting For Payday Pending" at bounding box center [217, 81] width 104 height 13
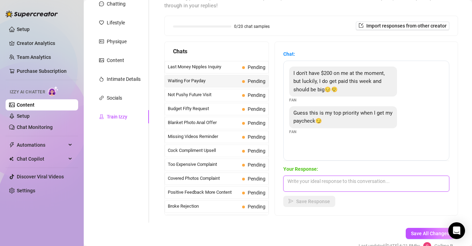
click at [317, 182] on textarea at bounding box center [366, 184] width 166 height 16
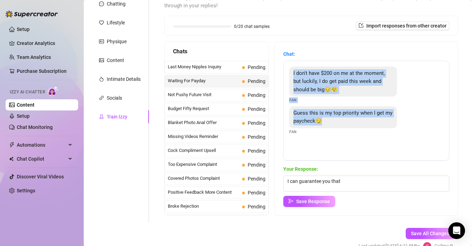
drag, startPoint x: 397, startPoint y: 138, endPoint x: 290, endPoint y: 66, distance: 128.5
click at [290, 66] on div "I don't have $200 on me at the moment, but luckily, I do get paid this week and…" at bounding box center [366, 111] width 166 height 100
copy div "I don't have $200 on me at the moment, but luckily, I do get paid this week and…"
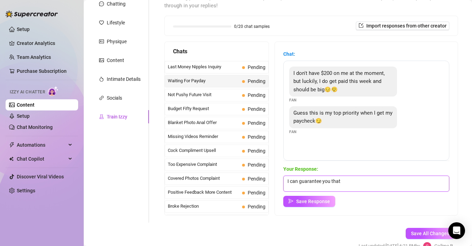
drag, startPoint x: 379, startPoint y: 184, endPoint x: 270, endPoint y: 183, distance: 109.6
click at [270, 183] on div "Chats Last Money Nipples Inquiry Pending Waiting For Payday Pending Not Pushy F…" at bounding box center [311, 129] width 294 height 175
paste textarea "Mmm, I love being first on your mind 😏 Can’t wait to see that paycheck put to g…"
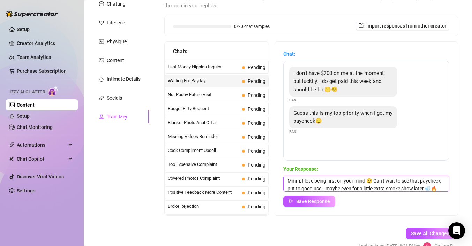
scroll to position [96, 0]
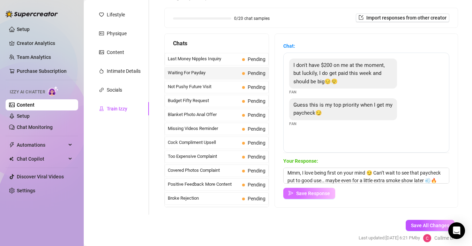
click at [313, 194] on span "Save Response" at bounding box center [313, 194] width 34 height 6
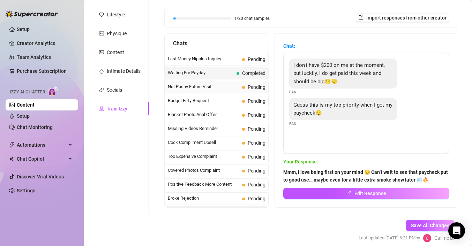
click at [214, 89] on span "Not Pushy Future Visit" at bounding box center [204, 86] width 72 height 7
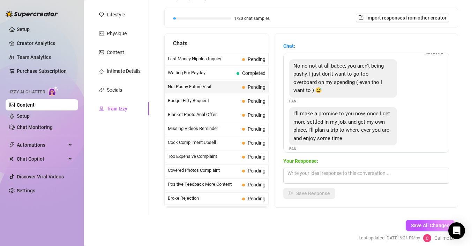
scroll to position [104, 0]
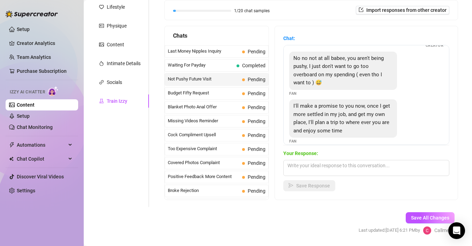
click at [378, 127] on div "I'll make a promise to you now, once I get more settled in my job, and get my o…" at bounding box center [343, 118] width 108 height 38
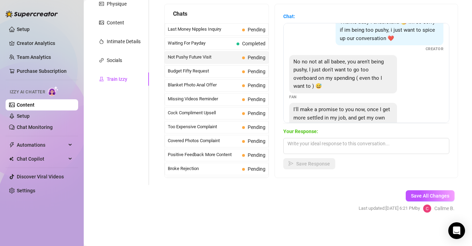
scroll to position [39, 0]
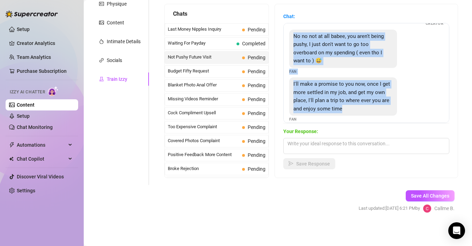
drag, startPoint x: 295, startPoint y: 37, endPoint x: 368, endPoint y: 105, distance: 99.8
click at [368, 105] on div "Thanks baby I understand 😘 im so sorry if im being too pushy, i just want to sp…" at bounding box center [366, 73] width 166 height 100
click at [440, 67] on div "Thanks baby I understand 😘 im so sorry if im being too pushy, i just want to sp…" at bounding box center [366, 73] width 166 height 100
drag, startPoint x: 337, startPoint y: 30, endPoint x: 300, endPoint y: 113, distance: 91.2
click at [300, 113] on div "Thanks baby I understand 😘 im so sorry if im being too pushy, i just want to sp…" at bounding box center [366, 73] width 166 height 100
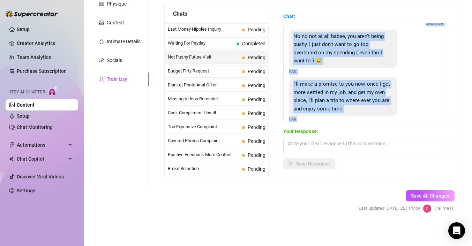
copy div "Thanks baby I understand 😘 im so sorry if im being too pushy, i just want to sp…"
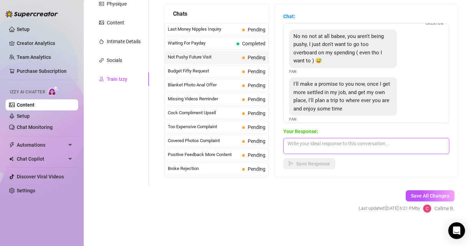
click at [321, 142] on textarea at bounding box center [366, 146] width 166 height 16
paste textarea "Aww, that sounds so sweet 😘 I love that you’re thinking of us like that… just t…"
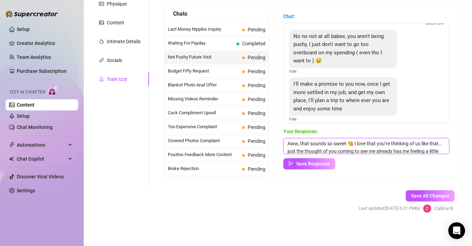
scroll to position [8, 0]
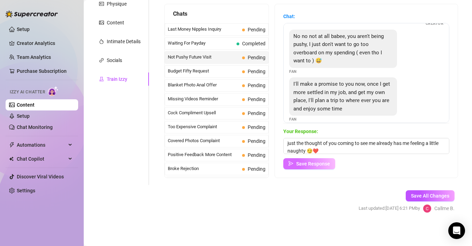
click at [317, 161] on span "Save Response" at bounding box center [313, 164] width 34 height 6
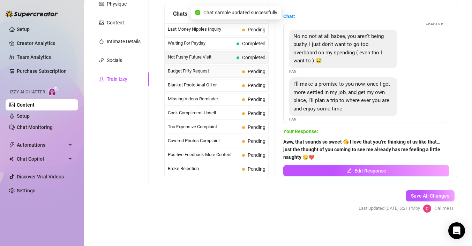
click at [219, 73] on span "Budget Fifty Request" at bounding box center [204, 71] width 72 height 7
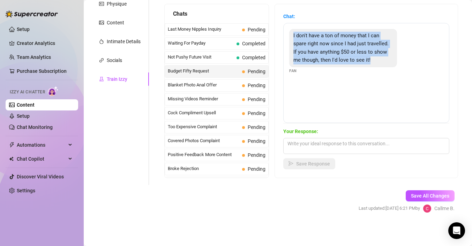
drag, startPoint x: 388, startPoint y: 61, endPoint x: 288, endPoint y: 29, distance: 104.7
click at [288, 29] on div "I don't have a ton of money that I can spare right now since I had just travell…" at bounding box center [366, 73] width 166 height 100
copy span "I don't have a ton of money that I can spare right now since I had just travell…"
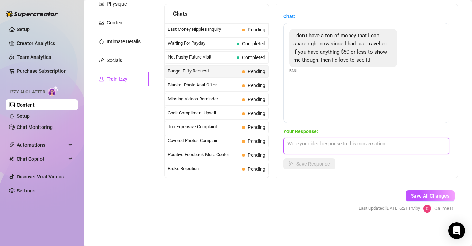
click at [326, 142] on textarea at bounding box center [366, 146] width 166 height 16
paste textarea "Aw, I get it 😘 Don’t worry, I’ve got some little treats under $50 that I think …"
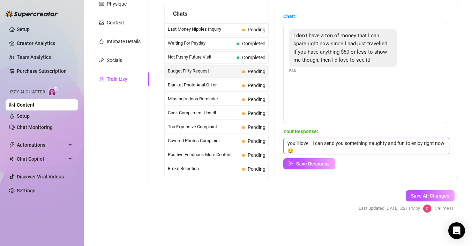
scroll to position [90, 0]
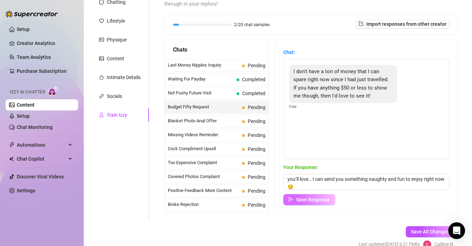
click at [317, 202] on span "Save Response" at bounding box center [313, 200] width 34 height 6
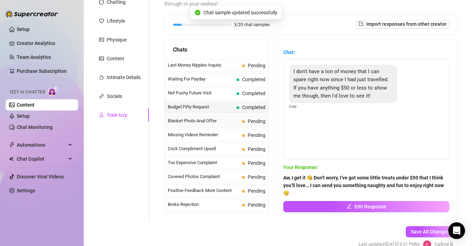
click at [230, 121] on span "Blanket Photo Anal Offer" at bounding box center [204, 121] width 72 height 7
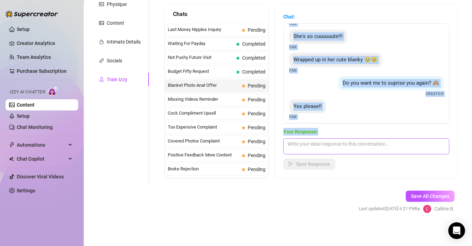
scroll to position [106, 0]
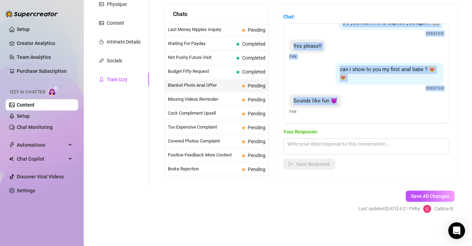
drag, startPoint x: 290, startPoint y: 29, endPoint x: 433, endPoint y: 108, distance: 163.2
click at [433, 108] on div "Do you like it babe ?😻😻😻 Creator I love it!! 😍😍😍🥰🥰🥰 Fan She's so cuuuuuute!!! F…" at bounding box center [366, 73] width 166 height 100
copy div "Do you like it babe ?😻😻😻 Creator I love it!! 😍😍😍🥰🥰🥰 Fan She's so cuuuuuute!!! F…"
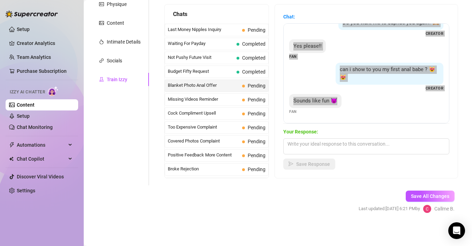
scroll to position [0, 0]
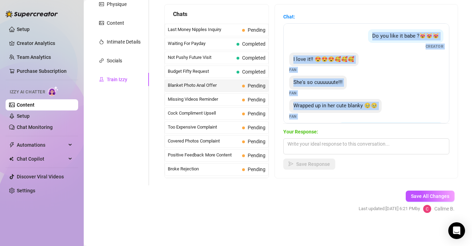
click at [307, 28] on div "Do you like it babe ?😻😻😻 Creator I love it!! 😍😍😍🥰🥰🥰 Fan She's so cuuuuuute!!! F…" at bounding box center [366, 73] width 166 height 100
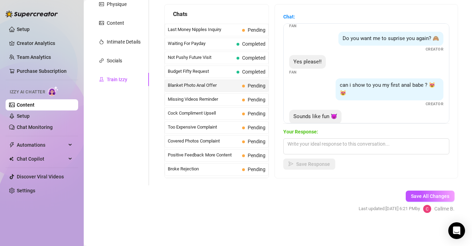
scroll to position [106, 0]
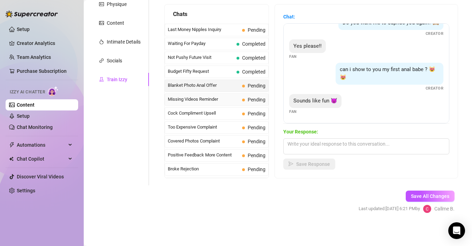
click at [225, 97] on span "Missing Videos Reminder" at bounding box center [204, 99] width 72 height 7
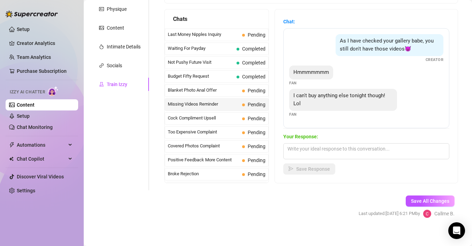
scroll to position [126, 0]
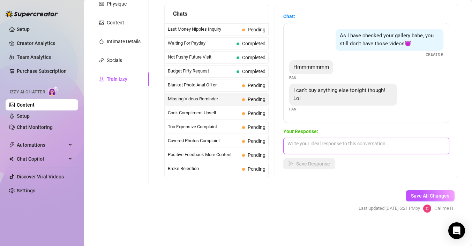
click at [336, 144] on textarea at bounding box center [366, 146] width 166 height 16
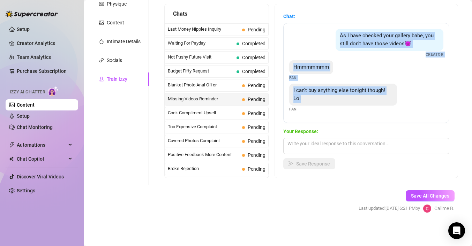
drag, startPoint x: 289, startPoint y: 26, endPoint x: 449, endPoint y: 113, distance: 182.3
click at [449, 113] on div "As I have checked your gallery babe, you still don't have those videos😈 Creator…" at bounding box center [366, 73] width 166 height 100
copy div "As I have checked your gallery babe, you still don't have those videos😈 Creator…"
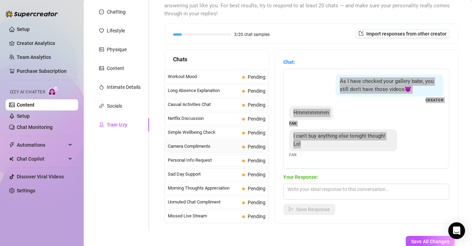
scroll to position [0, 0]
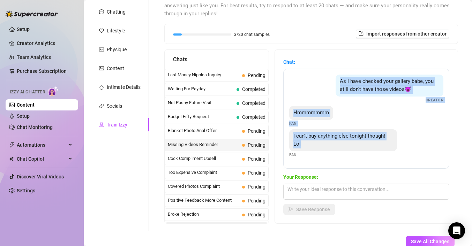
click at [325, 97] on div "As I have checked your gallery babe, you still don't have those videos😈 Creator" at bounding box center [366, 89] width 154 height 29
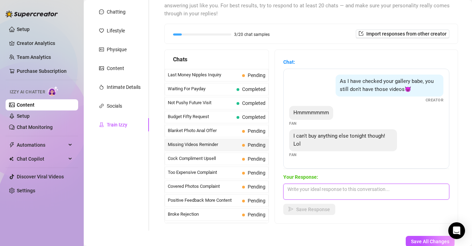
click at [350, 189] on textarea at bounding box center [366, 192] width 166 height 16
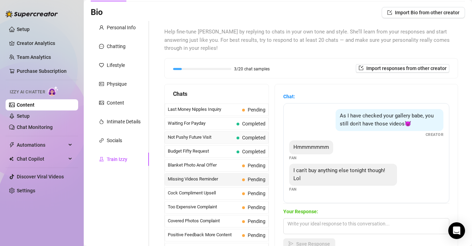
click at [215, 136] on span "Not Pushy Future Visit" at bounding box center [201, 137] width 66 height 7
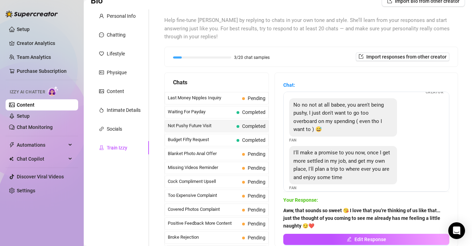
scroll to position [56, 0]
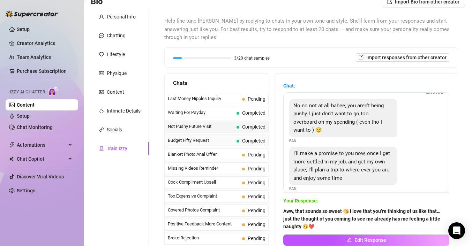
click at [171, 144] on span "Budget Fifty Request" at bounding box center [201, 140] width 66 height 7
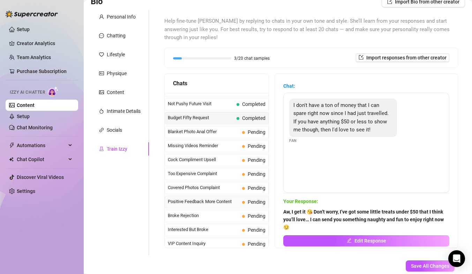
scroll to position [0, 0]
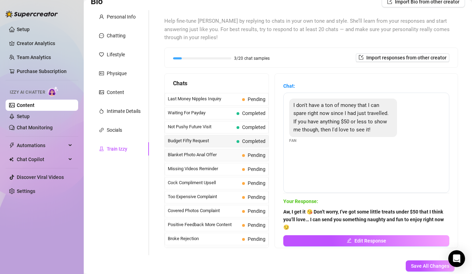
click at [212, 155] on span "Blanket Photo Anal Offer" at bounding box center [204, 154] width 72 height 7
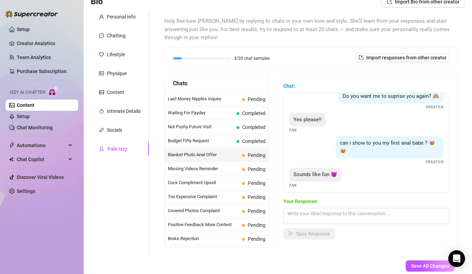
scroll to position [106, 0]
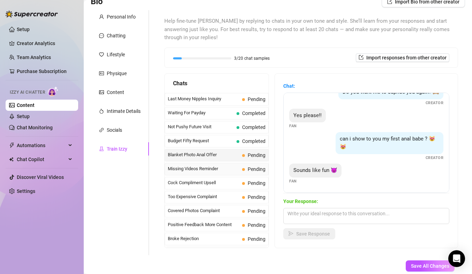
click at [214, 170] on span "Missing Videos Reminder" at bounding box center [204, 168] width 72 height 7
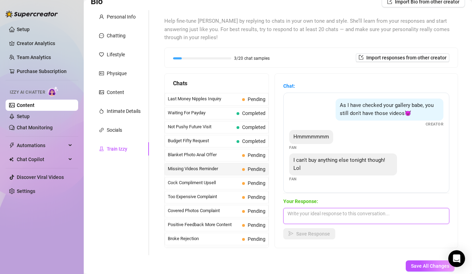
click at [317, 219] on textarea at bounding box center [366, 216] width 166 height 16
paste textarea "Haha don’t worry baby 😘 I’ll keep them nice and ready for you when you’re ready…"
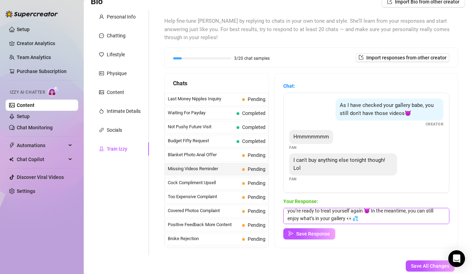
scroll to position [0, 0]
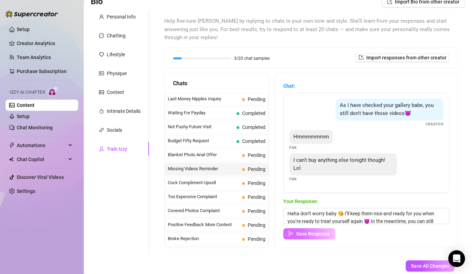
click at [317, 234] on span "Save Response" at bounding box center [313, 234] width 34 height 6
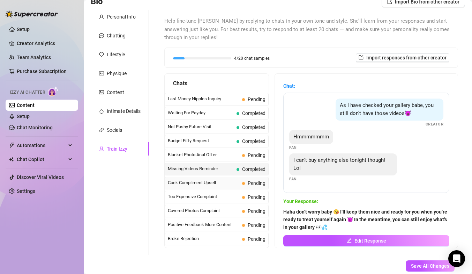
click at [218, 179] on span "Cock Compliment Upsell" at bounding box center [204, 182] width 72 height 7
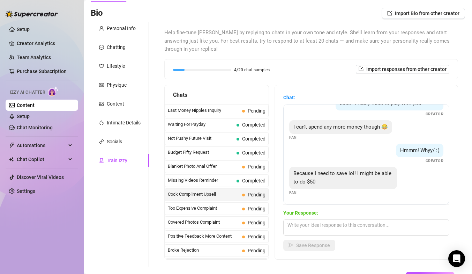
scroll to position [93, 0]
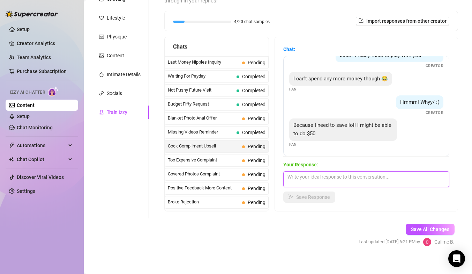
click at [317, 180] on textarea at bounding box center [366, 179] width 166 height 16
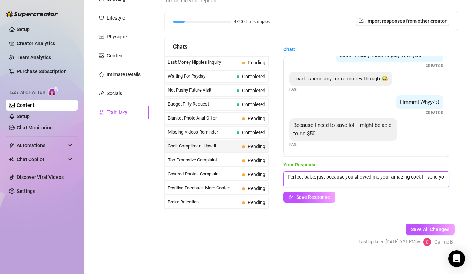
scroll to position [0, 0]
drag, startPoint x: 307, startPoint y: 132, endPoint x: 321, endPoint y: 132, distance: 13.6
click at [321, 132] on div "Because I need to save lol! I might be able to do $50" at bounding box center [343, 129] width 108 height 22
copy span "$50"
click at [374, 183] on textarea "Perfect babe, just because you showed me your amazing cock I'll send you one of…" at bounding box center [366, 179] width 166 height 16
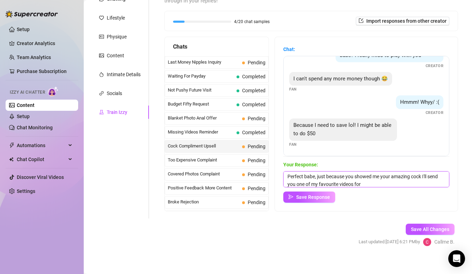
paste textarea "$50"
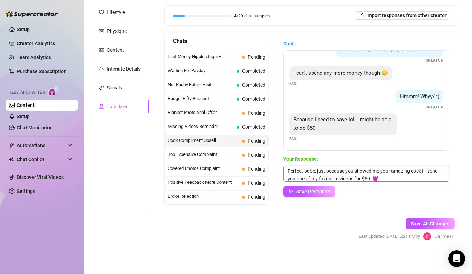
click at [423, 171] on textarea "Perfect babe, just because you showed me your amazing cock I'll send you one of…" at bounding box center [366, 173] width 166 height 16
click at [430, 177] on textarea "Perfect babe, just because you showed me your amazing cock and he deserves it I…" at bounding box center [366, 173] width 166 height 16
click at [311, 177] on textarea "Perfect babe, just because you showed me your amazing cock and he deserves it I…" at bounding box center [366, 173] width 166 height 16
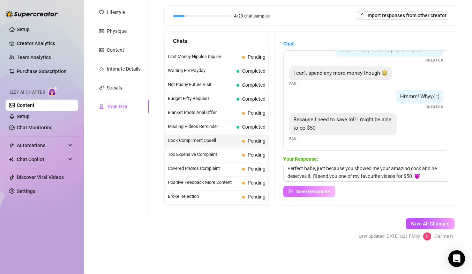
click at [322, 187] on button "Save Response" at bounding box center [309, 191] width 52 height 11
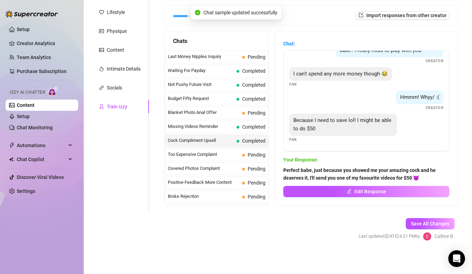
scroll to position [169, 0]
click at [206, 156] on span "Too Expensive Complaint" at bounding box center [204, 154] width 72 height 7
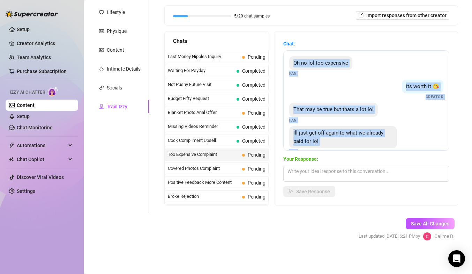
scroll to position [131, 0]
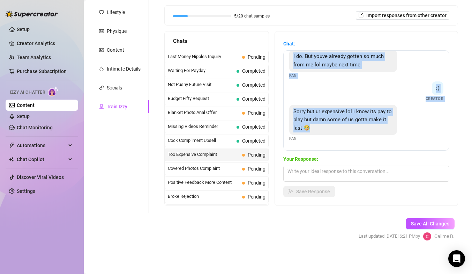
drag, startPoint x: 287, startPoint y: 56, endPoint x: 439, endPoint y: 136, distance: 172.2
click at [439, 136] on div "Oh no lol too expensive Fan its worth it 😘 Creator That may be true but thats a…" at bounding box center [366, 100] width 166 height 100
click at [341, 171] on textarea at bounding box center [366, 173] width 166 height 16
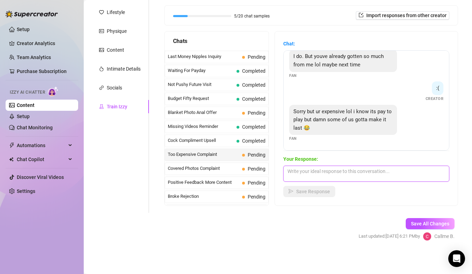
paste textarea "Aww I get you baby 😘 I never want you to feel pressured. I put a lot of love (a…"
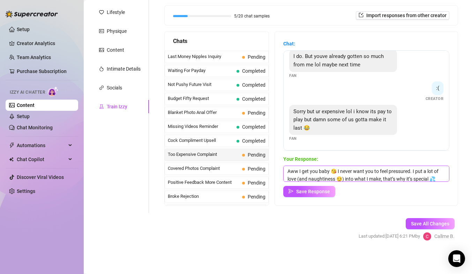
scroll to position [18, 0]
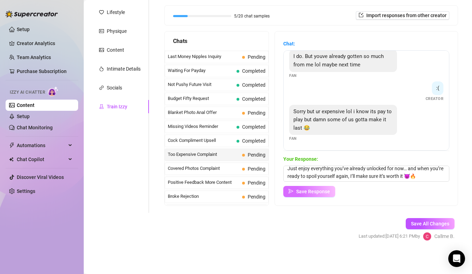
drag, startPoint x: 320, startPoint y: 191, endPoint x: 316, endPoint y: 186, distance: 6.7
click at [318, 189] on span "Save Response" at bounding box center [313, 191] width 34 height 6
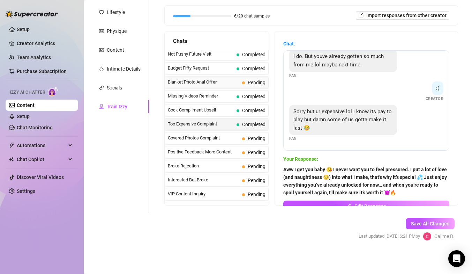
scroll to position [37, 0]
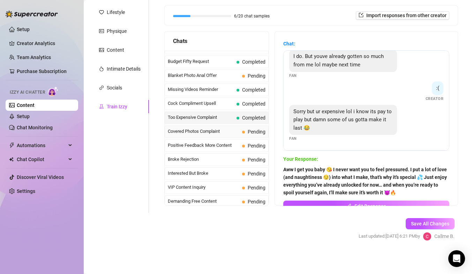
click at [217, 133] on span "Covered Photos Complaint" at bounding box center [204, 131] width 72 height 7
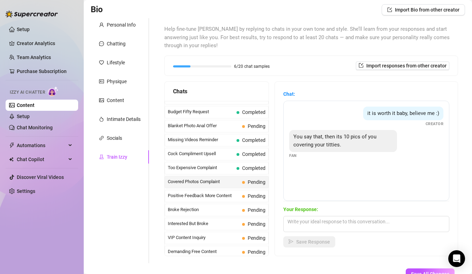
scroll to position [50, 0]
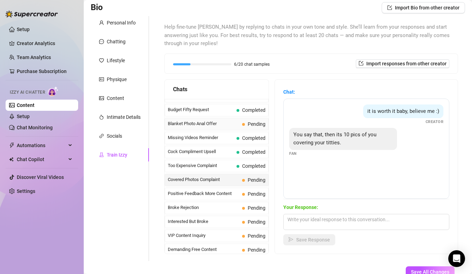
click at [232, 122] on span "Blanket Photo Anal Offer" at bounding box center [204, 123] width 72 height 7
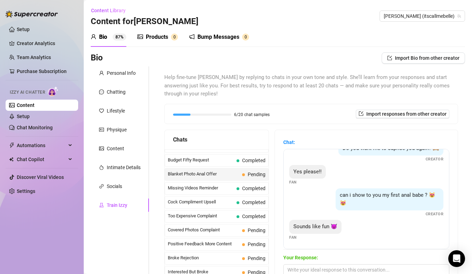
scroll to position [34, 0]
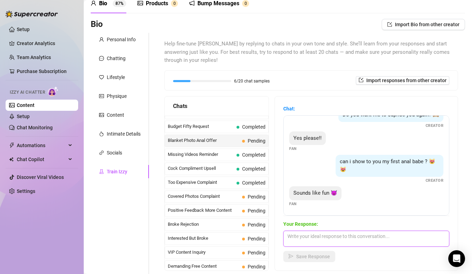
click at [321, 235] on textarea at bounding box center [366, 238] width 166 height 16
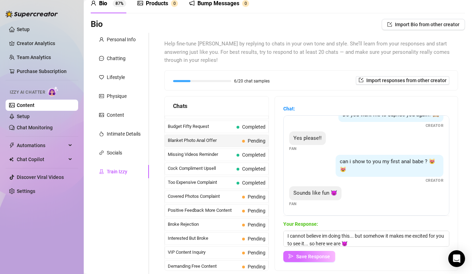
click at [327, 246] on span "Save Response" at bounding box center [313, 256] width 34 height 6
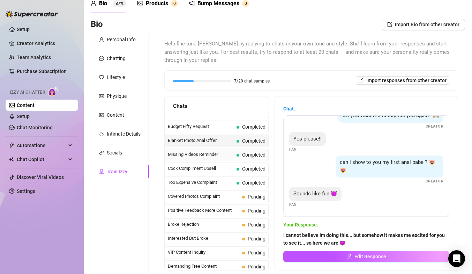
scroll to position [106, 0]
click at [225, 194] on span "Covered Photos Complaint" at bounding box center [204, 196] width 72 height 7
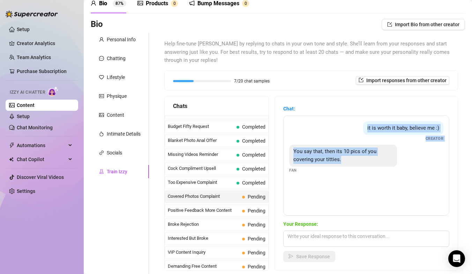
drag, startPoint x: 287, startPoint y: 117, endPoint x: 444, endPoint y: 180, distance: 169.6
click at [444, 180] on div "it is worth it baby, believe me :) Creator You say that, then its 10 pics of yo…" at bounding box center [366, 165] width 166 height 100
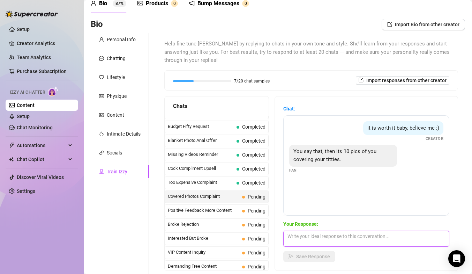
click at [297, 242] on textarea at bounding box center [366, 238] width 166 height 16
paste textarea "Heyyy don’t act like you don’t love the tease 😜 Half the fun is me making you b…"
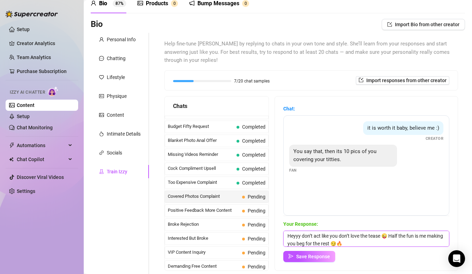
scroll to position [0, 0]
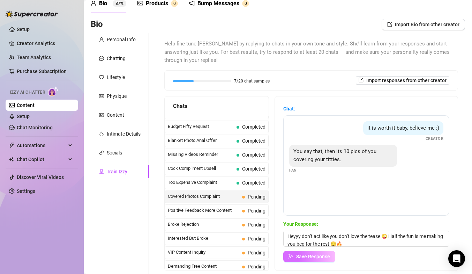
click at [323, 246] on span "Save Response" at bounding box center [313, 256] width 34 height 6
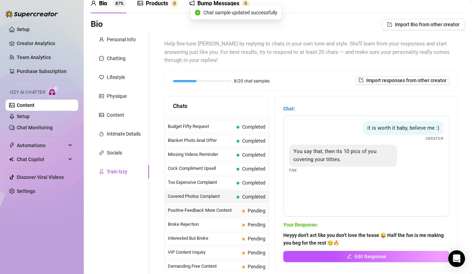
click at [228, 213] on span "Positive Feedback More Content" at bounding box center [204, 210] width 72 height 7
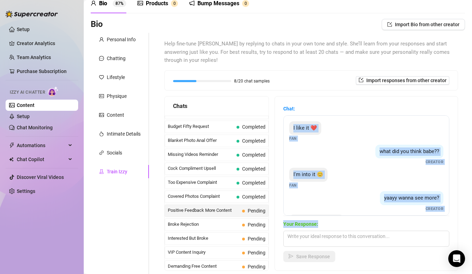
scroll to position [28, 0]
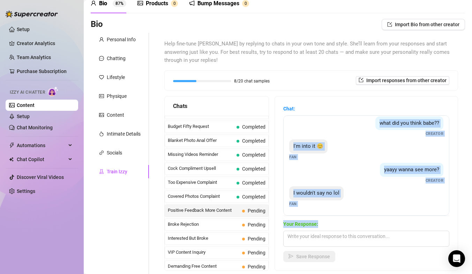
drag, startPoint x: 289, startPoint y: 128, endPoint x: 395, endPoint y: 225, distance: 144.8
click at [395, 225] on div "Chat: I like it ❤️ Fan what did you think babe?? Creator I'm into it 😊 Fan yaay…" at bounding box center [366, 183] width 166 height 157
click at [356, 196] on div "I wouldn't say no lol Fan" at bounding box center [366, 196] width 154 height 21
drag, startPoint x: 287, startPoint y: 118, endPoint x: 298, endPoint y: 205, distance: 87.6
click at [298, 205] on div "I like it ❤️ Fan what did you think babe?? Creator I'm into it 😊 Fan yaayy wann…" at bounding box center [366, 165] width 166 height 100
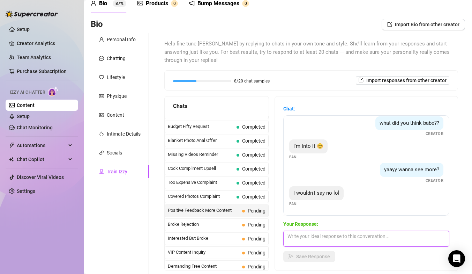
click at [326, 241] on textarea at bounding box center [366, 238] width 166 height 16
paste textarea "Hehe I love that you’re into it 😘 maybe I’ll have to spoil you with a little mo…"
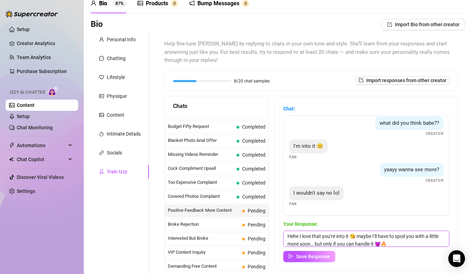
scroll to position [0, 0]
click at [321, 246] on span "Save Response" at bounding box center [313, 256] width 34 height 6
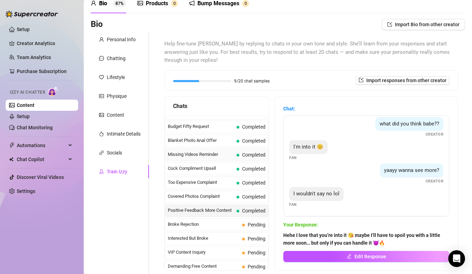
scroll to position [28, 0]
click at [218, 224] on span "Broke Rejection" at bounding box center [204, 224] width 72 height 7
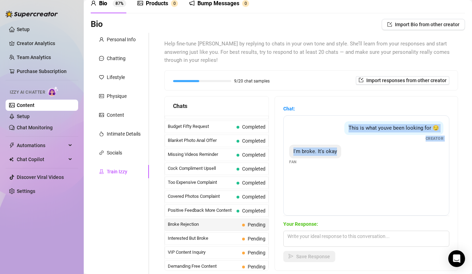
drag, startPoint x: 288, startPoint y: 118, endPoint x: 439, endPoint y: 169, distance: 159.7
click at [439, 169] on div "This is what youve been looking for 😏 Creator I'm broke. It's okay Fan" at bounding box center [366, 165] width 166 height 100
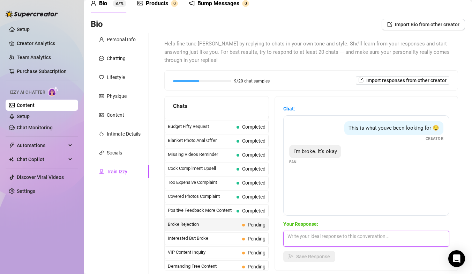
click at [315, 242] on textarea at bounding box center [366, 238] width 166 height 16
paste textarea "Haha I get it baby 😘 I’ll just have to keep tempting you until you can’t resist…"
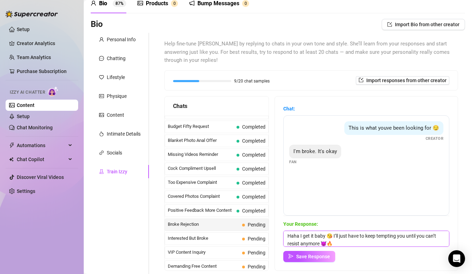
scroll to position [0, 0]
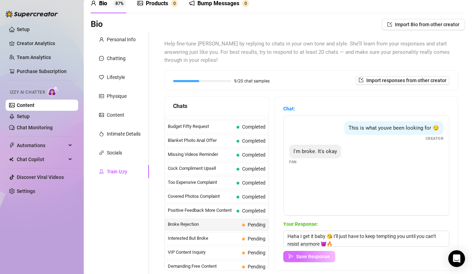
click at [328, 246] on span "Save Response" at bounding box center [313, 256] width 34 height 6
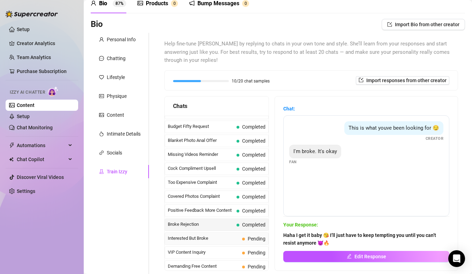
click at [222, 240] on span "Interested But Broke" at bounding box center [204, 238] width 72 height 7
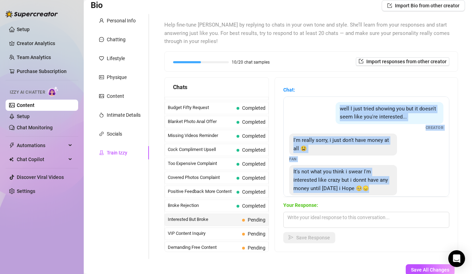
scroll to position [15, 0]
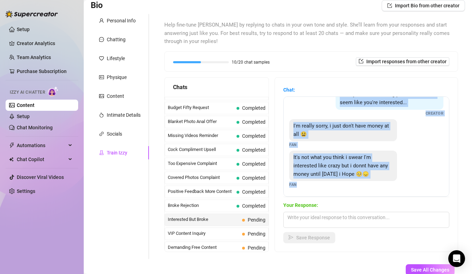
drag, startPoint x: 292, startPoint y: 99, endPoint x: 297, endPoint y: 187, distance: 87.4
click at [297, 187] on div "well I just tried showing you but it doesn't seem like you're interested... Cre…" at bounding box center [366, 146] width 166 height 100
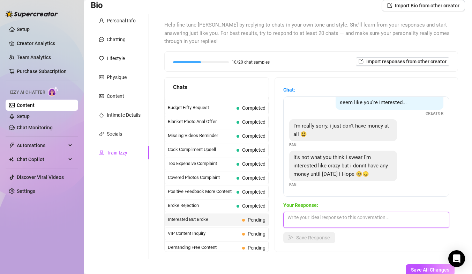
click at [356, 220] on textarea at bounding box center [366, 220] width 166 height 16
paste textarea "I totally believe you, cutie 🥺❤️ and honestly I love how excited you are for me…"
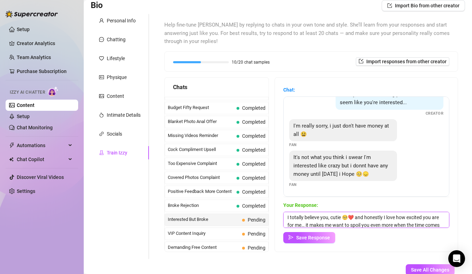
click at [397, 218] on textarea "I totally believe you, cutie 🥺❤️ and honestly I love how excited you are for me…" at bounding box center [366, 220] width 166 height 16
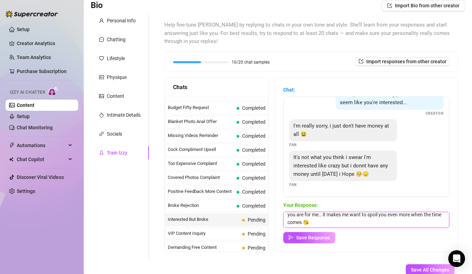
click at [376, 227] on textarea "I totally believe you, cutie 🥺❤️ and honestly it turns me on how excited you ar…" at bounding box center [366, 220] width 166 height 16
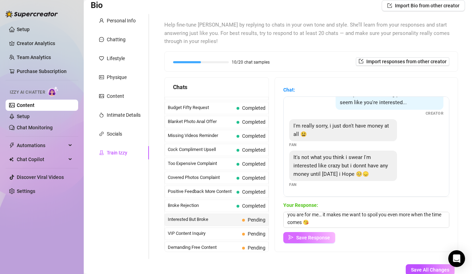
click at [312, 240] on span "Save Response" at bounding box center [313, 238] width 34 height 6
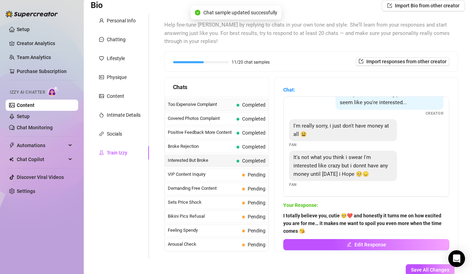
scroll to position [110, 0]
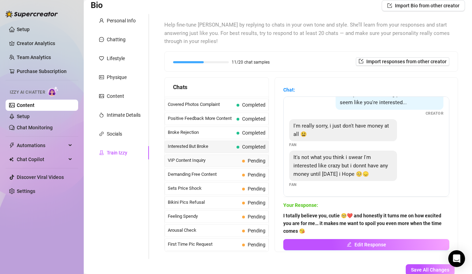
click at [228, 159] on span "VIP Content Inquiry" at bounding box center [204, 160] width 72 height 7
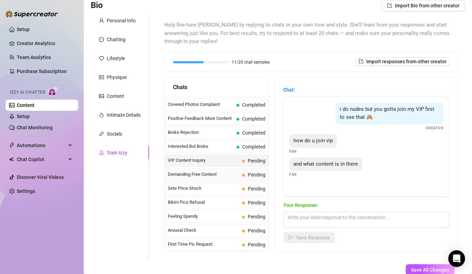
click at [220, 174] on span "Demanding Free Content" at bounding box center [204, 174] width 72 height 7
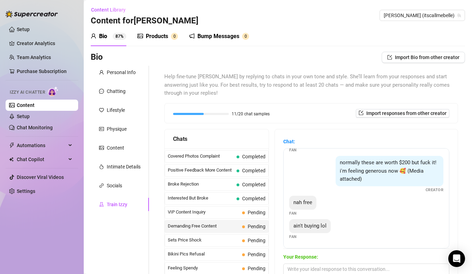
scroll to position [0, 0]
click at [127, 69] on div "Personal Info" at bounding box center [121, 73] width 29 height 8
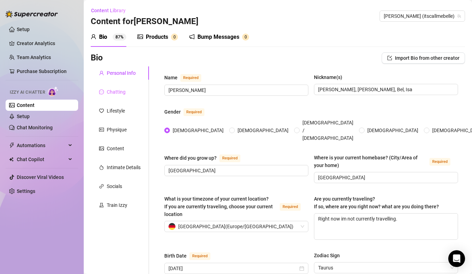
click at [125, 96] on div "Chatting" at bounding box center [120, 91] width 58 height 13
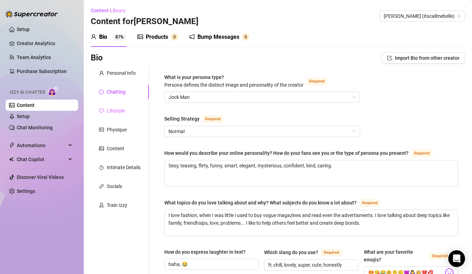
click at [127, 115] on div "Lifestyle" at bounding box center [120, 110] width 58 height 13
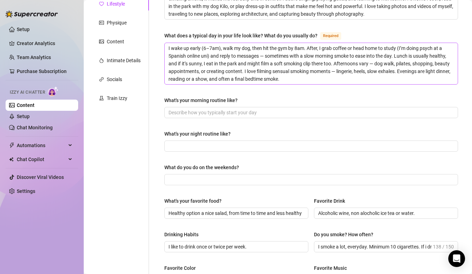
scroll to position [50, 0]
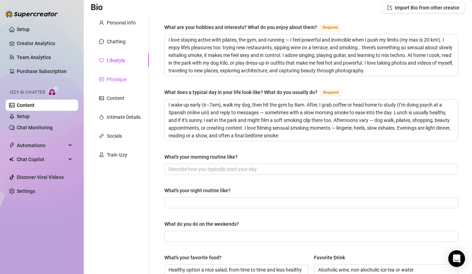
click at [111, 80] on div "Physique" at bounding box center [117, 79] width 20 height 8
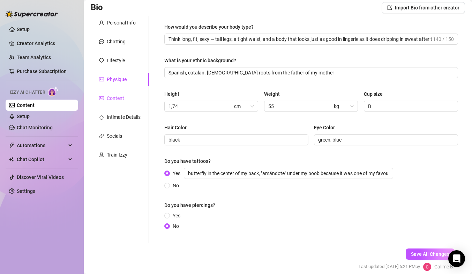
click at [115, 99] on div "Content" at bounding box center [115, 98] width 17 height 8
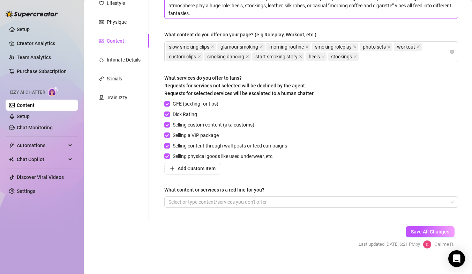
scroll to position [116, 0]
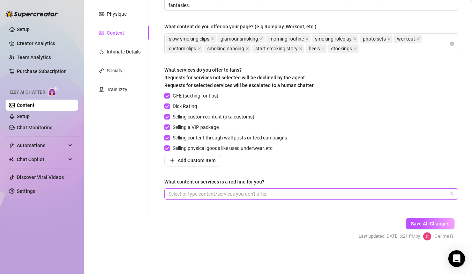
click at [195, 195] on div at bounding box center [308, 194] width 284 height 10
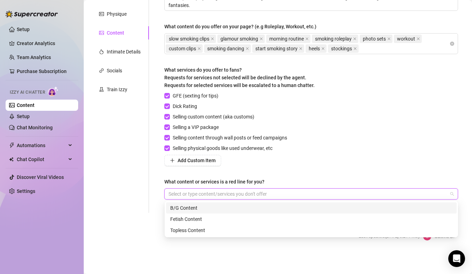
click at [142, 165] on div "Personal Info Chatting Lifestyle Physique Content Intimate Details Socials Trai…" at bounding box center [120, 82] width 58 height 262
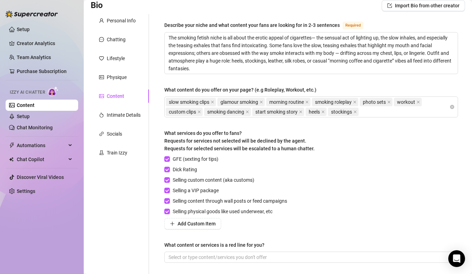
scroll to position [51, 0]
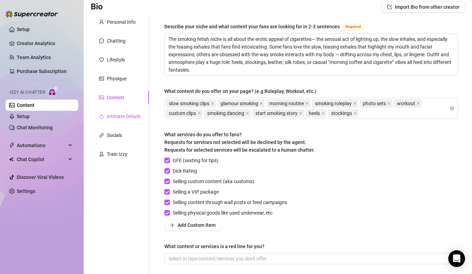
click at [127, 116] on div "Intimate Details" at bounding box center [124, 116] width 34 height 8
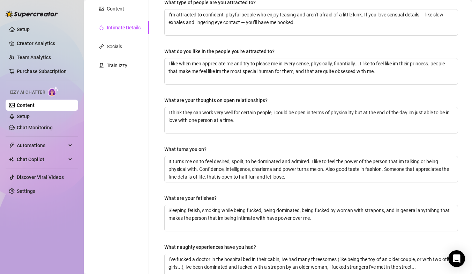
scroll to position [139, 0]
click at [127, 43] on div "Socials" at bounding box center [120, 46] width 58 height 13
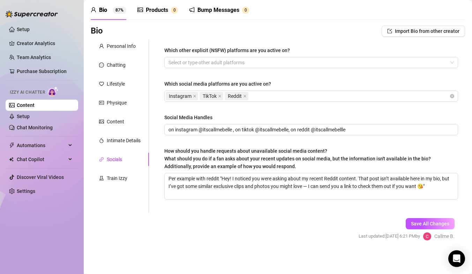
scroll to position [27, 0]
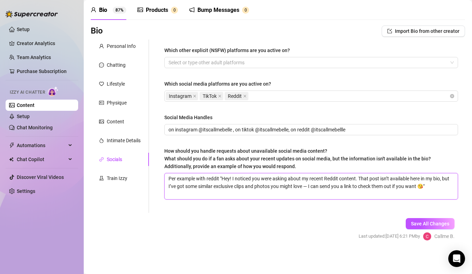
click at [311, 179] on textarea "Per example with reddit "Hey! I noticed you were asking about my recent Reddit …" at bounding box center [311, 186] width 293 height 26
drag, startPoint x: 311, startPoint y: 179, endPoint x: 228, endPoint y: 179, distance: 82.7
click at [228, 179] on textarea "Per example with reddit "Hey! I noticed you were asking about my recent Reddit …" at bounding box center [311, 186] width 293 height 26
click at [310, 178] on textarea "Per example with reddit "Hi babe, about my recent Reddit content. That post isn…" at bounding box center [311, 186] width 293 height 26
drag, startPoint x: 450, startPoint y: 178, endPoint x: 357, endPoint y: 177, distance: 93.6
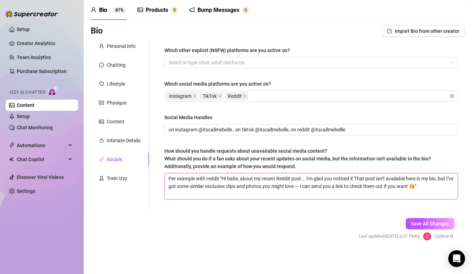
click at [357, 177] on textarea "Per example with reddit "Hi babe, about my recent Reddit post... I'm glad you n…" at bounding box center [311, 186] width 293 height 26
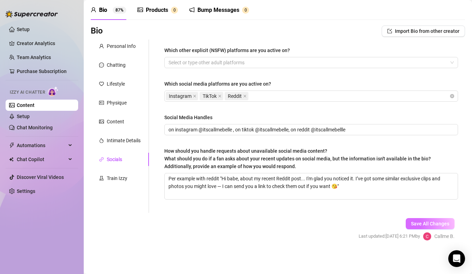
click at [420, 221] on span "Save All Changes" at bounding box center [430, 224] width 38 height 6
click at [116, 175] on div "Train Izzy" at bounding box center [117, 178] width 21 height 8
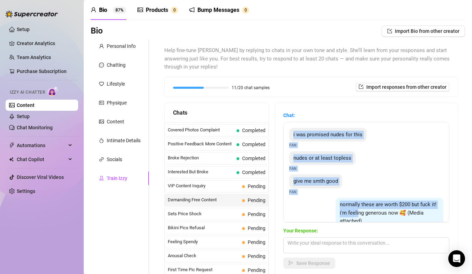
scroll to position [68, 0]
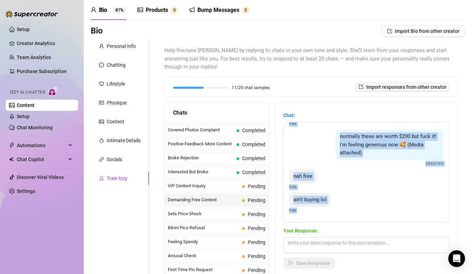
drag, startPoint x: 289, startPoint y: 129, endPoint x: 363, endPoint y: 225, distance: 121.6
click at [363, 225] on div "Chat: i was promised nudes for this Fan nudes or at least topless Fan give me s…" at bounding box center [366, 189] width 166 height 157
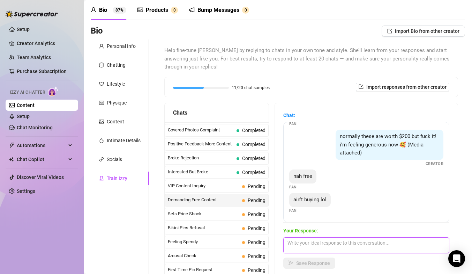
click at [363, 242] on textarea at bounding box center [366, 245] width 166 height 16
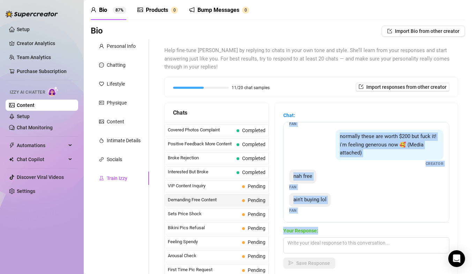
drag, startPoint x: 294, startPoint y: 134, endPoint x: 368, endPoint y: 228, distance: 120.0
click at [368, 228] on div "Chat: i was promised nudes for this Fan nudes or at least topless Fan give me s…" at bounding box center [366, 189] width 166 height 157
click at [365, 218] on div "i was promised nudes for this Fan nudes or at least topless Fan give me smth go…" at bounding box center [366, 172] width 166 height 100
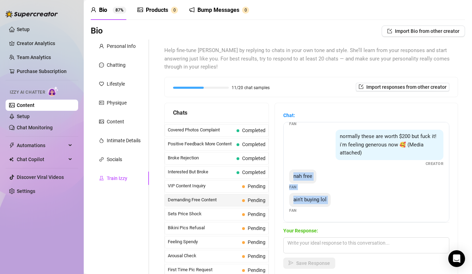
drag, startPoint x: 288, startPoint y: 211, endPoint x: 303, endPoint y: 171, distance: 42.5
click at [303, 171] on div "i was promised nudes for this Fan nudes or at least topless Fan give me smth go…" at bounding box center [366, 172] width 166 height 100
drag, startPoint x: 307, startPoint y: 211, endPoint x: 285, endPoint y: 163, distance: 52.5
click at [285, 163] on div "i was promised nudes for this Fan nudes or at least topless Fan give me smth go…" at bounding box center [366, 172] width 166 height 100
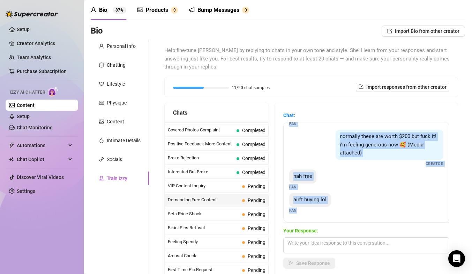
drag, startPoint x: 294, startPoint y: 133, endPoint x: 297, endPoint y: 210, distance: 76.9
click at [297, 210] on div "i was promised nudes for this Fan nudes or at least topless Fan give me smth go…" at bounding box center [366, 172] width 166 height 100
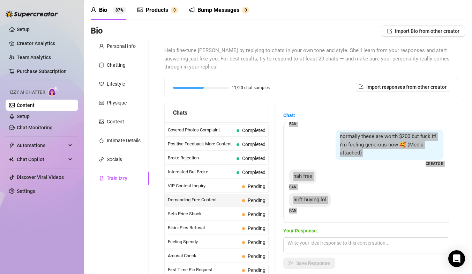
scroll to position [98, 0]
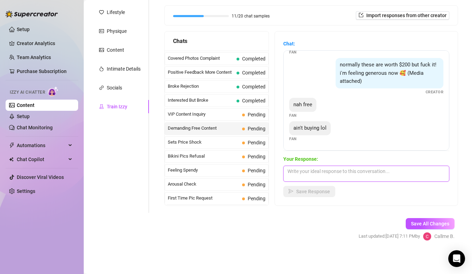
click at [327, 173] on textarea at bounding box center [366, 173] width 166 height 16
paste textarea "I love how bad you want me 😍 but I keep my naughtiest stuff special for the one…"
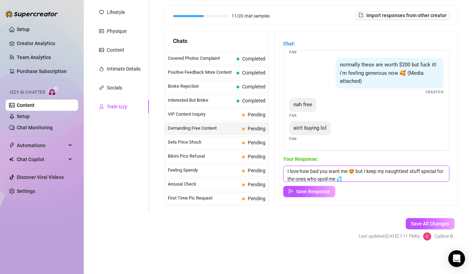
scroll to position [0, 0]
click at [366, 176] on textarea "I love how bad you want me 😍 but I keep my naughtiest stuff special for the one…" at bounding box center [366, 173] width 166 height 16
paste textarea "That’s what makes it so worth it when you finally treat yourself 😈"
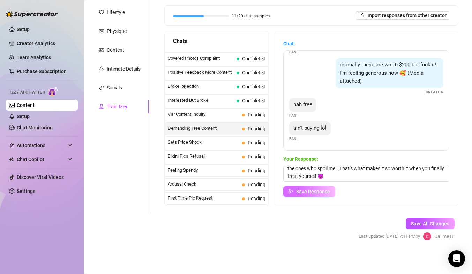
click at [323, 195] on button "Save Response" at bounding box center [309, 191] width 52 height 11
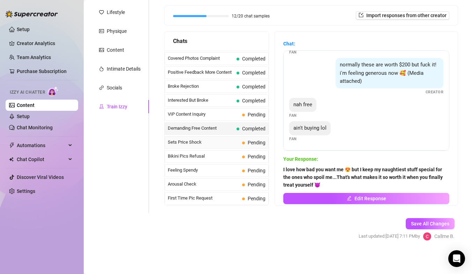
click at [207, 144] on span "Sets Price Shock" at bounding box center [204, 142] width 72 height 7
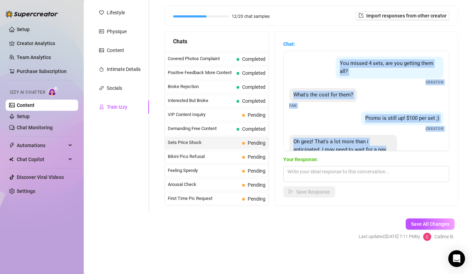
scroll to position [30, 0]
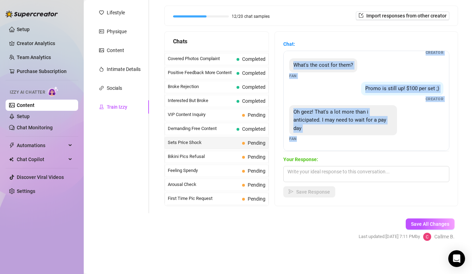
drag, startPoint x: 339, startPoint y: 61, endPoint x: 298, endPoint y: 140, distance: 89.1
click at [298, 140] on div "You missed 4 sets, are you getting them all? Creator What's the cost for them? …" at bounding box center [366, 101] width 166 height 100
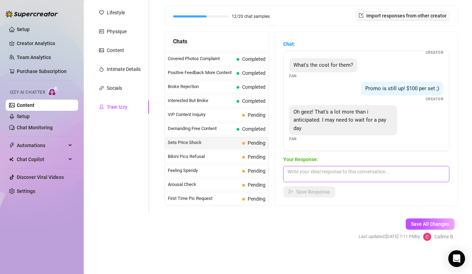
click at [347, 171] on textarea at bounding box center [366, 174] width 166 height 16
paste textarea "Aww I totally understand ❤️ Don’t stress, I’ll still be here when payday hits… …"
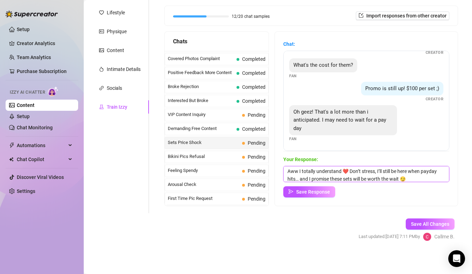
scroll to position [0, 0]
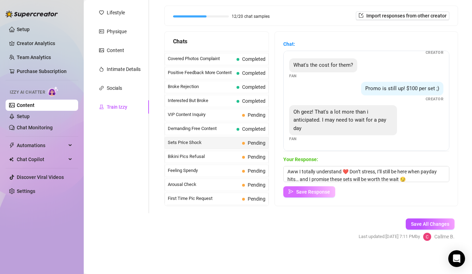
click at [325, 190] on span "Save Response" at bounding box center [313, 192] width 34 height 6
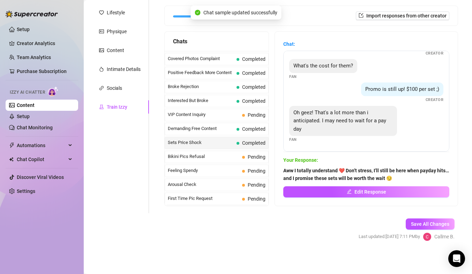
scroll to position [29, 0]
